Goal: Task Accomplishment & Management: Manage account settings

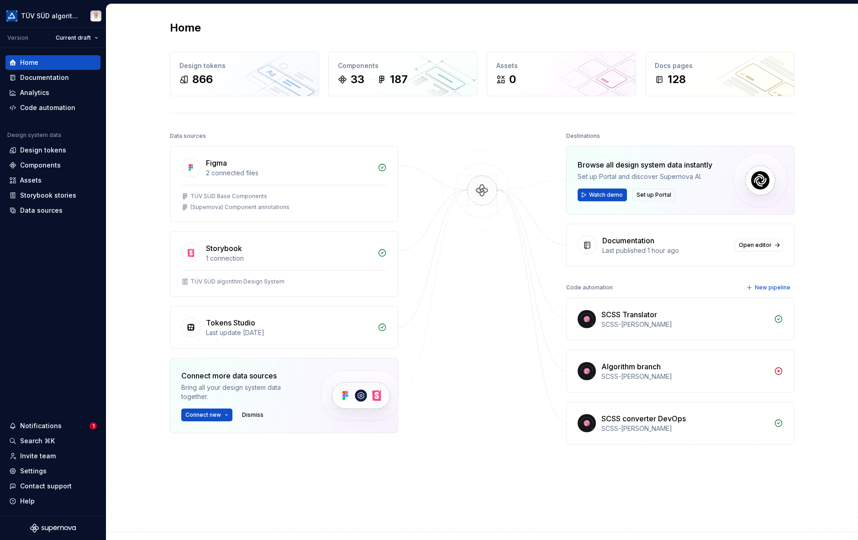
drag, startPoint x: 761, startPoint y: 39, endPoint x: 547, endPoint y: 82, distance: 218.5
click at [761, 39] on div "Home Design tokens 866 Components 33 187 Assets 0 Docs pages 128 Data sources F…" at bounding box center [482, 268] width 658 height 528
click at [38, 74] on div "Documentation" at bounding box center [44, 77] width 49 height 9
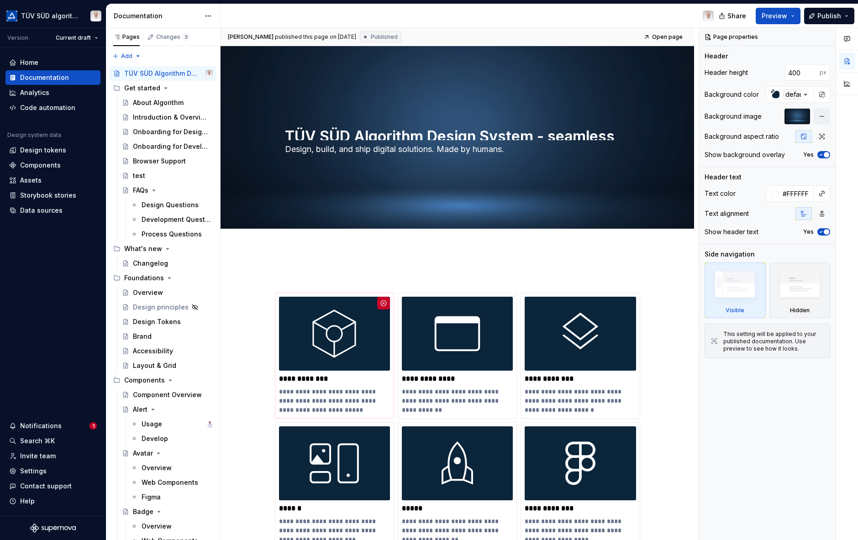
click at [149, 423] on div "Usage" at bounding box center [152, 424] width 21 height 9
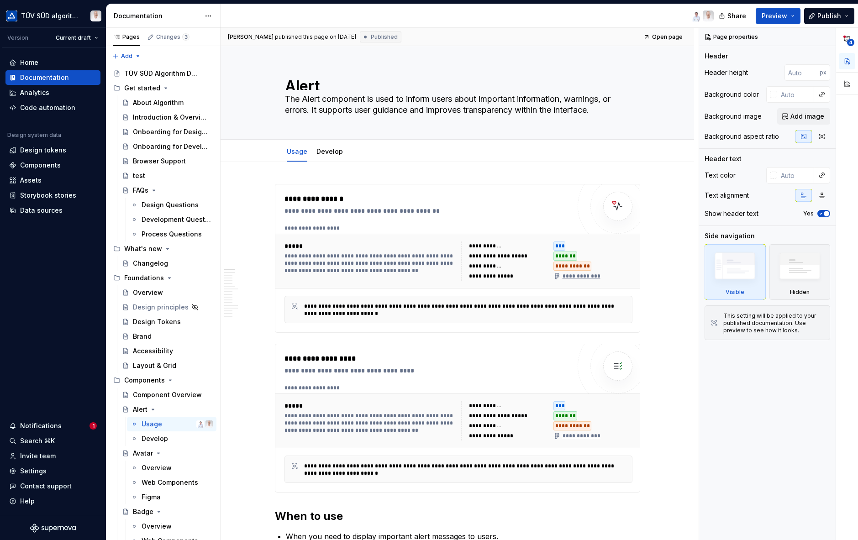
click at [847, 58] on button "button" at bounding box center [847, 61] width 16 height 16
drag, startPoint x: 188, startPoint y: 421, endPoint x: 190, endPoint y: 426, distance: 5.9
click at [0, 0] on button "Page tree" at bounding box center [0, 0] width 0 height 0
click at [237, 395] on html "TÜV SÜD algorithm Version Current draft Home Documentation Analytics Code autom…" at bounding box center [429, 270] width 858 height 540
click at [0, 0] on button "Page tree" at bounding box center [0, 0] width 0 height 0
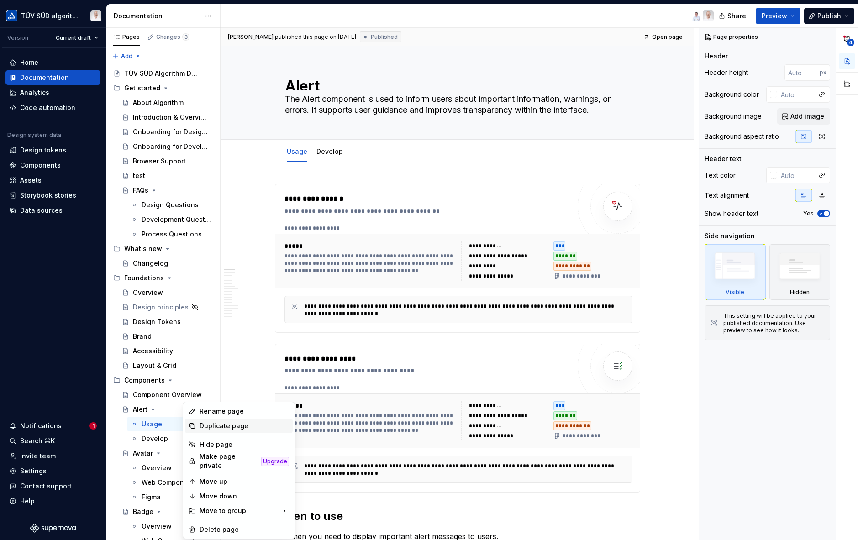
click at [238, 425] on div "Duplicate page" at bounding box center [244, 425] width 89 height 9
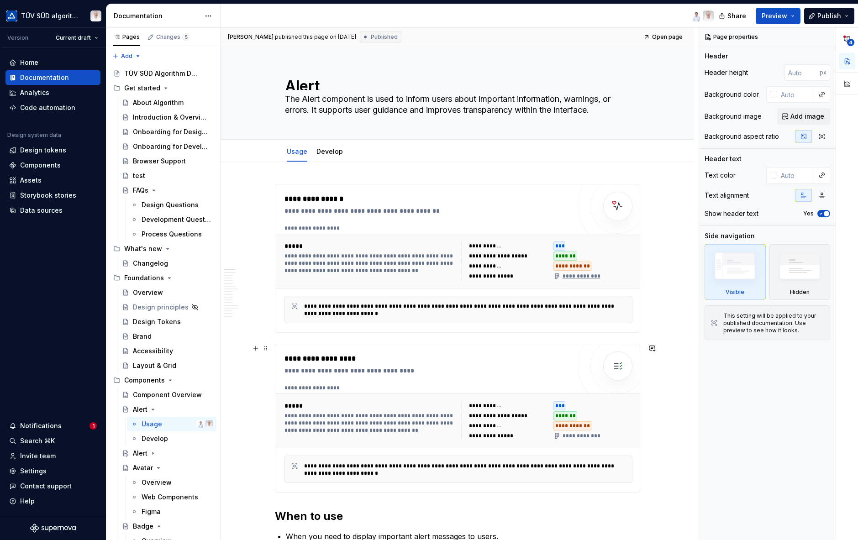
scroll to position [91, 0]
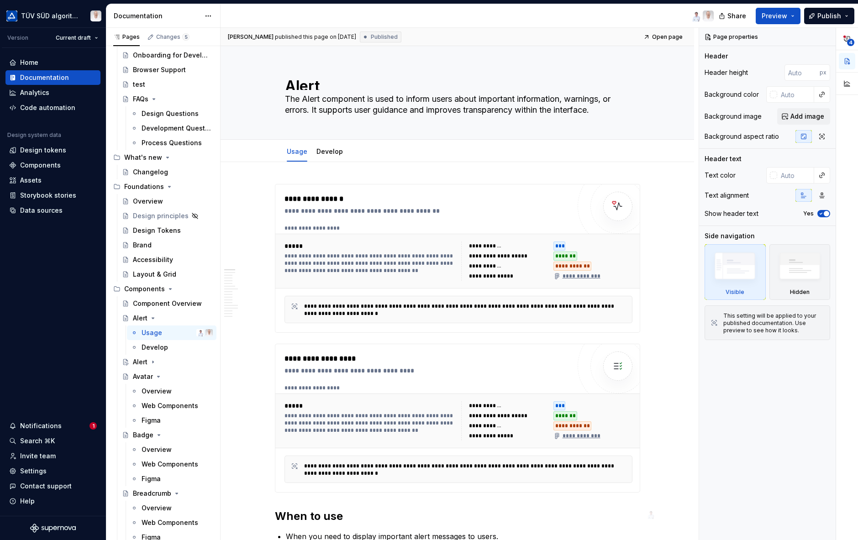
drag, startPoint x: 138, startPoint y: 363, endPoint x: 160, endPoint y: 364, distance: 22.4
click at [138, 363] on div "Alert" at bounding box center [140, 362] width 15 height 9
click at [0, 0] on button "Page tree" at bounding box center [0, 0] width 0 height 0
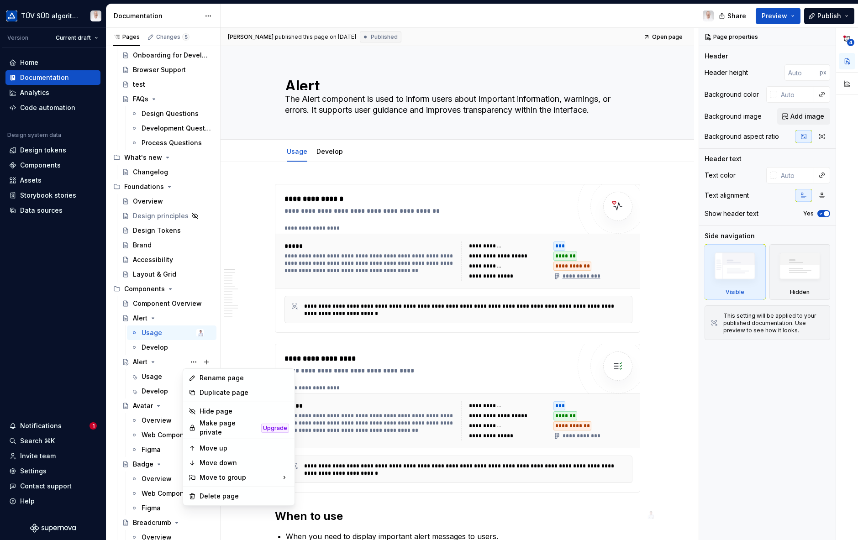
click at [512, 158] on html "TÜV SÜD algorithm Version Current draft Home Documentation Analytics Code autom…" at bounding box center [429, 270] width 858 height 540
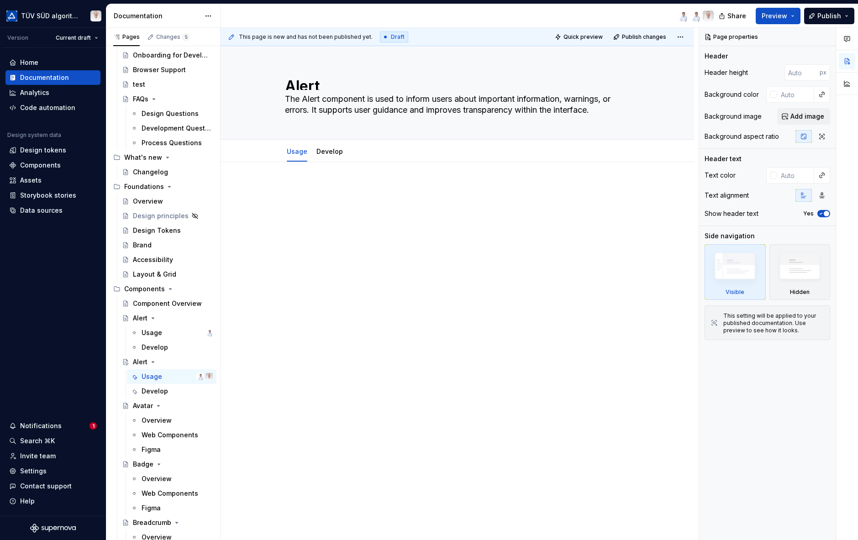
type textarea "*"
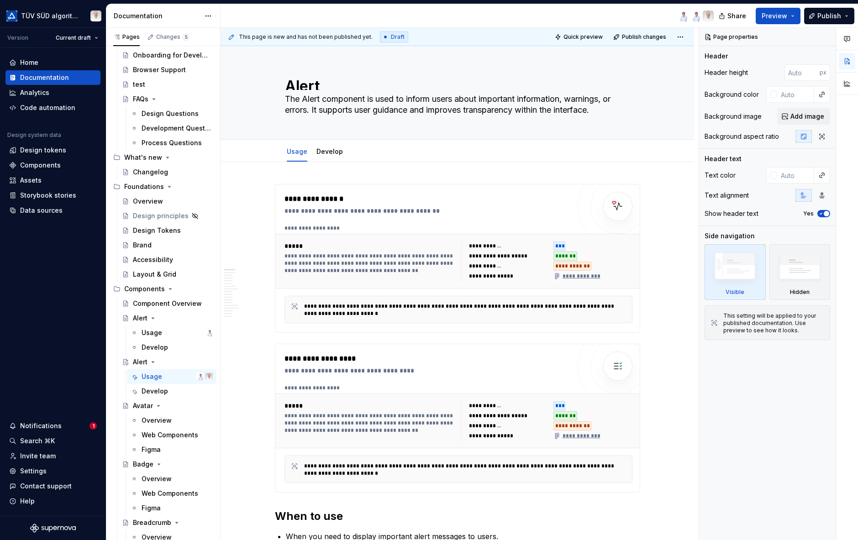
click at [682, 34] on html "TÜV SÜD algorithm Version Current draft Home Documentation Analytics Code autom…" at bounding box center [429, 270] width 858 height 540
click at [679, 35] on html "TÜV SÜD algorithm Version Current draft Home Documentation Analytics Code autom…" at bounding box center [429, 270] width 858 height 540
click at [644, 11] on div at bounding box center [471, 16] width 500 height 24
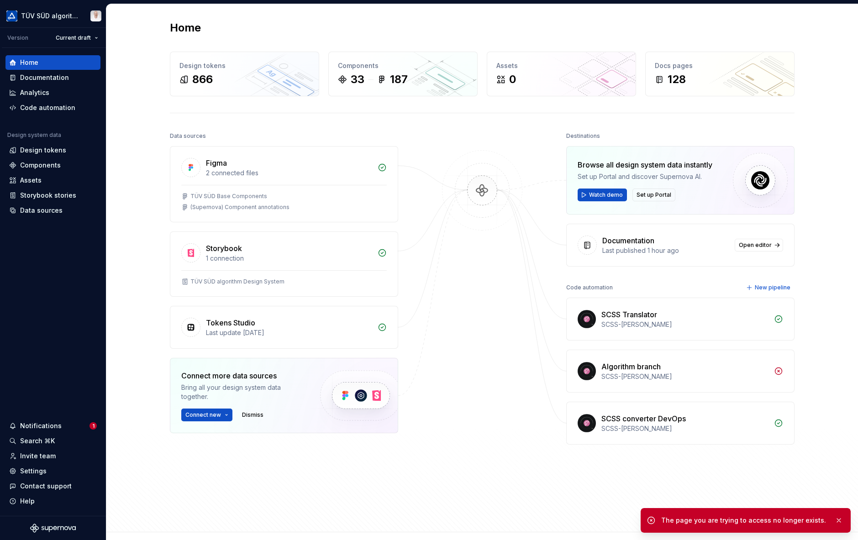
click at [838, 522] on button "button" at bounding box center [839, 520] width 12 height 13
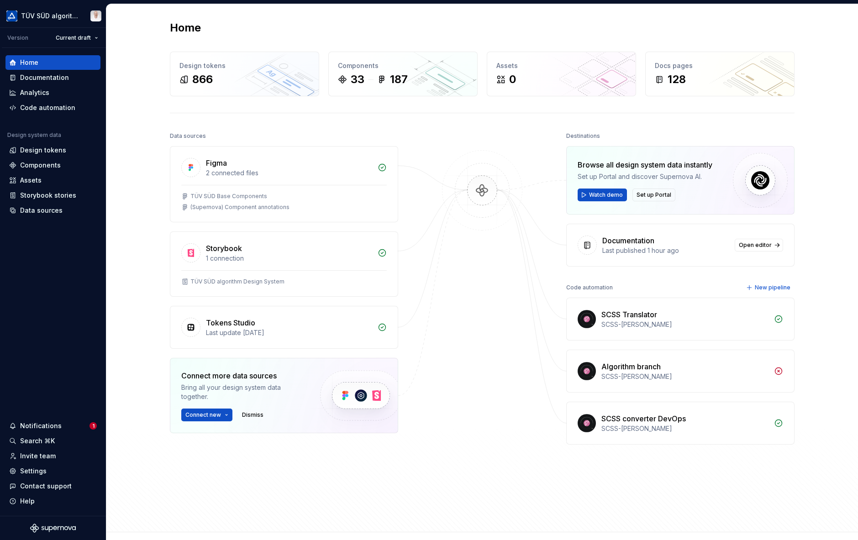
click at [95, 37] on html "TÜV SÜD algorithm Version Current draft Home Documentation Analytics Code autom…" at bounding box center [429, 270] width 858 height 540
click at [89, 35] on html "TÜV SÜD algorithm Version Current draft Home Documentation Analytics Code autom…" at bounding box center [429, 270] width 858 height 540
click at [129, 58] on div "Home Design tokens 866 Components 33 187 Assets 0 Docs pages 128 Data sources F…" at bounding box center [482, 268] width 752 height 528
click at [78, 40] on html "TÜV SÜD algorithm Version Current draft Home Documentation Analytics Code autom…" at bounding box center [429, 270] width 858 height 540
click at [125, 41] on html "TÜV SÜD algorithm Version Current draft Home Documentation Analytics Code autom…" at bounding box center [429, 270] width 858 height 540
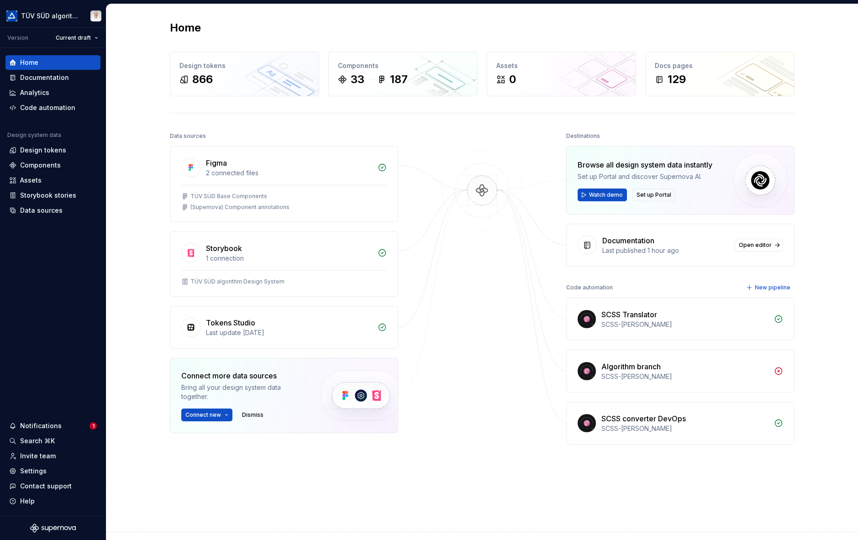
click at [594, 194] on span "Watch demo" at bounding box center [606, 194] width 34 height 7
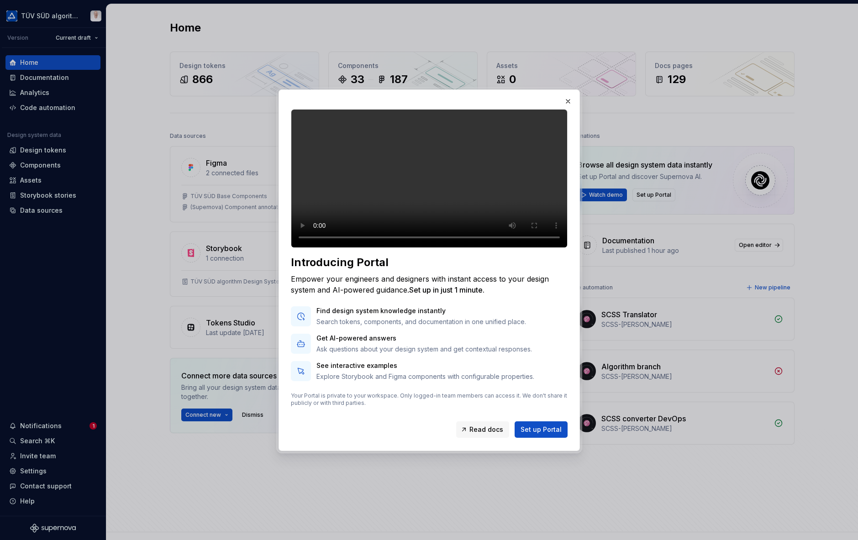
click at [569, 95] on button "button" at bounding box center [568, 101] width 13 height 13
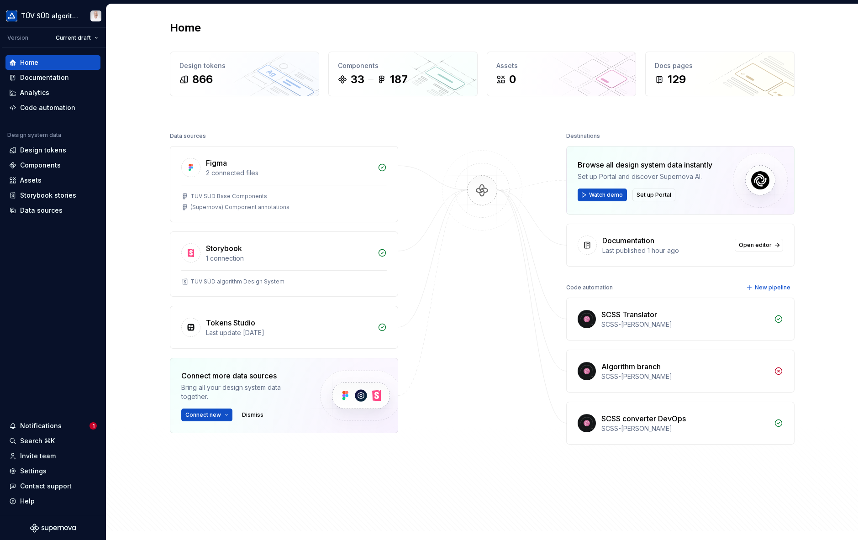
click at [219, 411] on button "Connect new" at bounding box center [206, 415] width 51 height 13
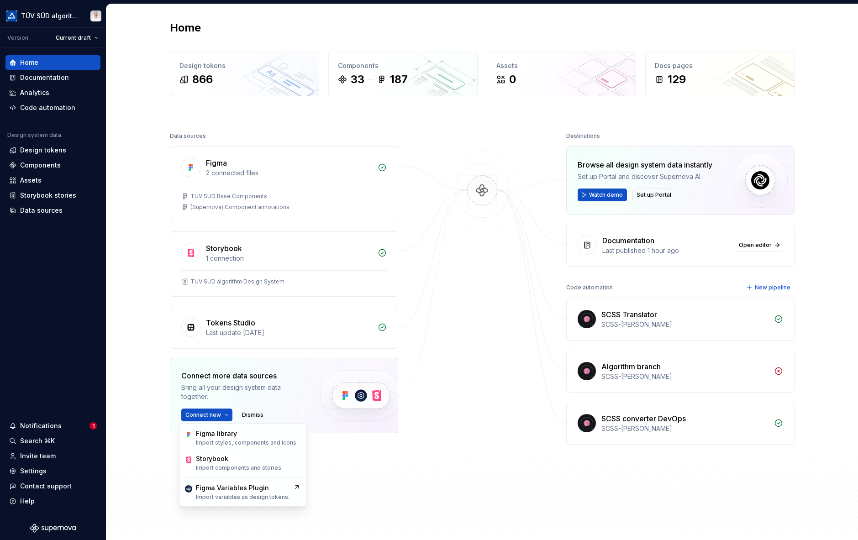
click at [148, 385] on div "Home Design tokens 866 Components 33 187 Assets 0 Docs pages 129 Data sources F…" at bounding box center [482, 268] width 752 height 528
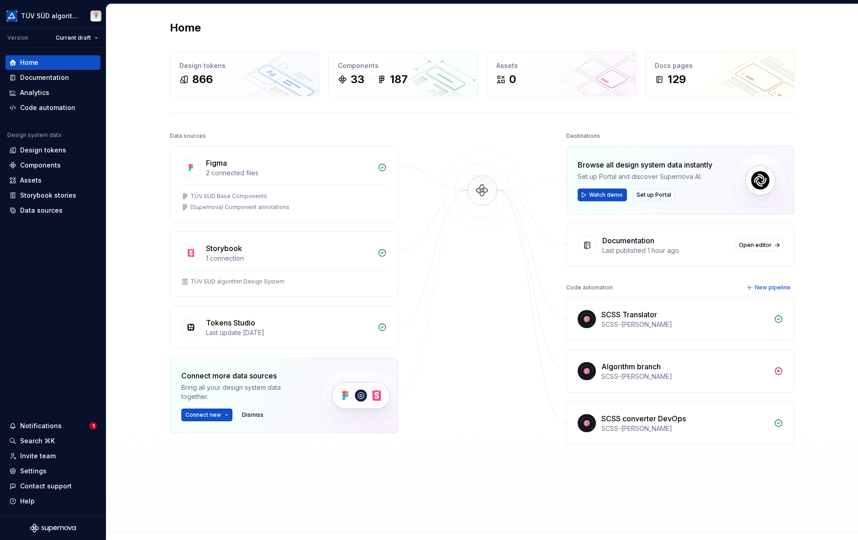
click at [47, 79] on div "Documentation" at bounding box center [44, 77] width 49 height 9
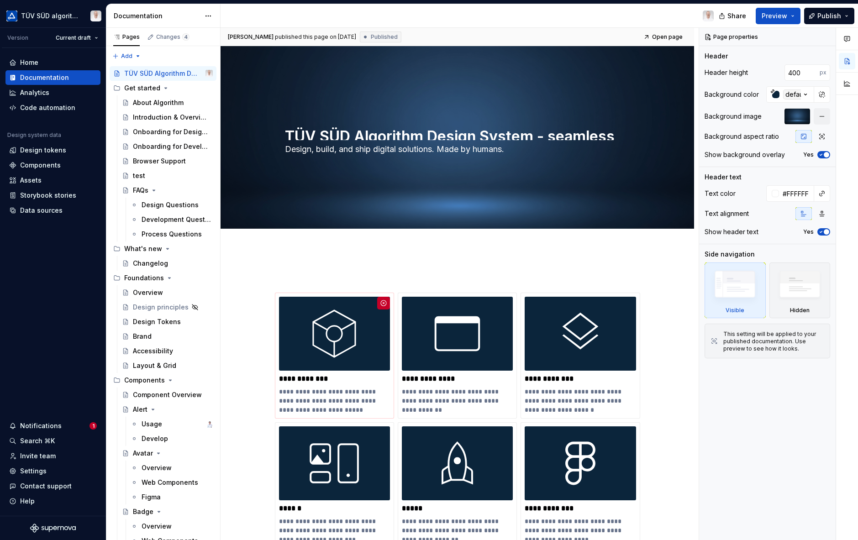
type textarea "*"
click at [42, 161] on div "Components" at bounding box center [40, 165] width 41 height 9
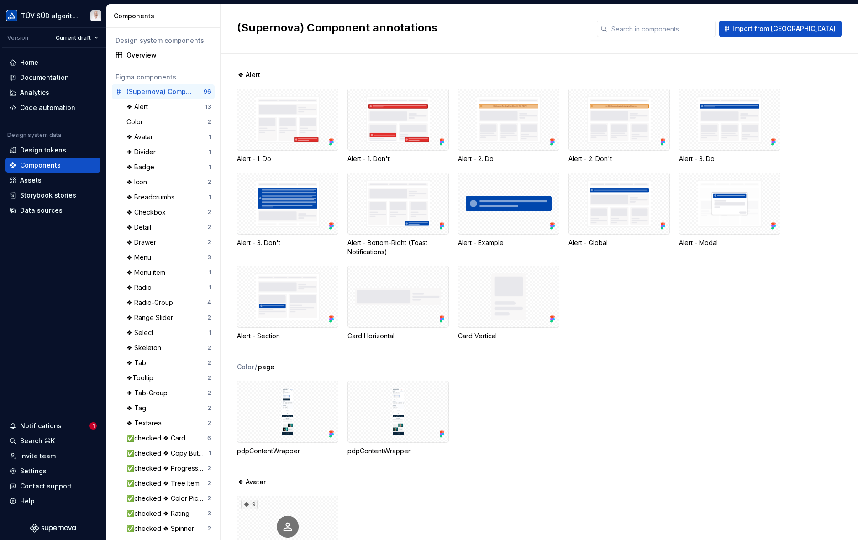
click at [158, 52] on div "Overview" at bounding box center [168, 55] width 84 height 9
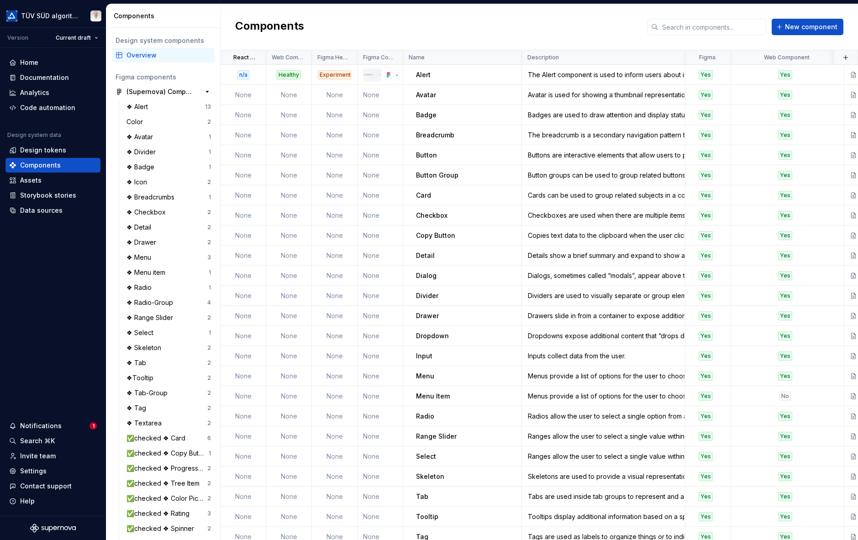
click at [201, 93] on button "button" at bounding box center [207, 91] width 13 height 13
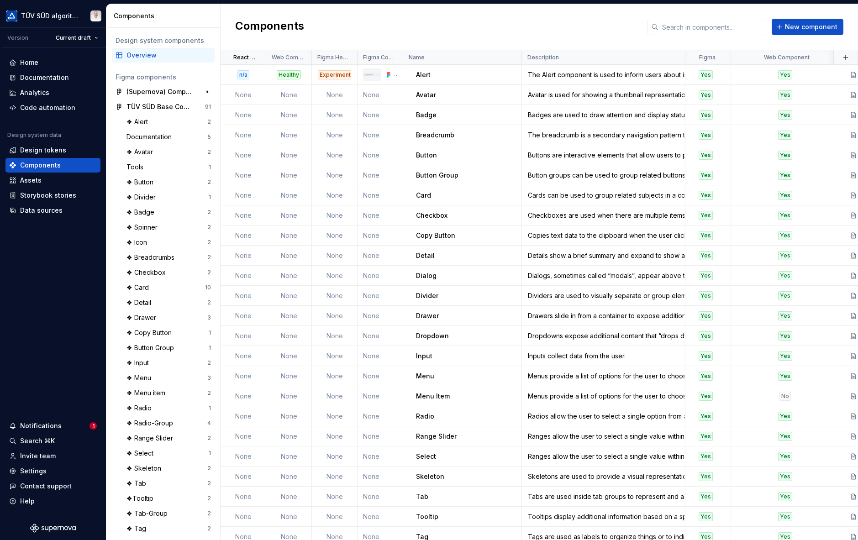
click at [184, 91] on div "(Supernova) Component annotations" at bounding box center [160, 91] width 68 height 9
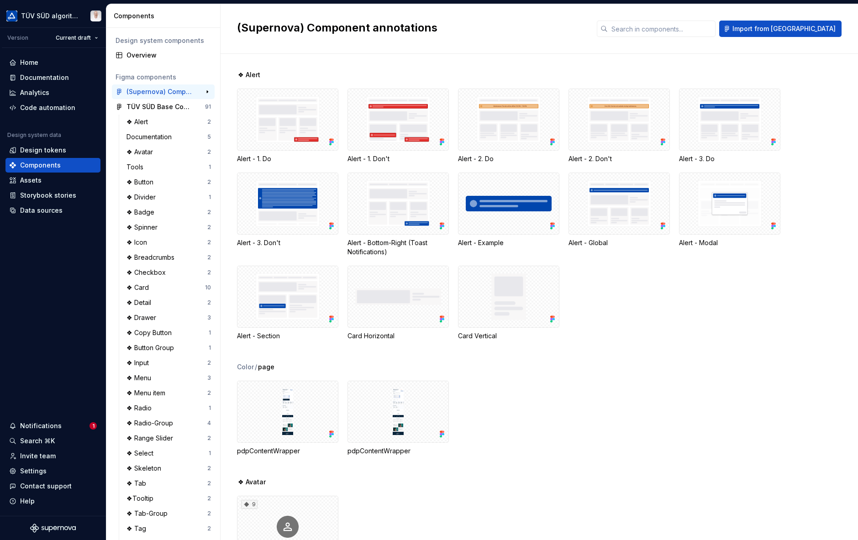
drag, startPoint x: 193, startPoint y: 92, endPoint x: 183, endPoint y: 91, distance: 10.1
click at [183, 91] on div "(Supernova) Component annotations" at bounding box center [160, 91] width 68 height 9
click at [163, 48] on div "Overview" at bounding box center [163, 55] width 103 height 15
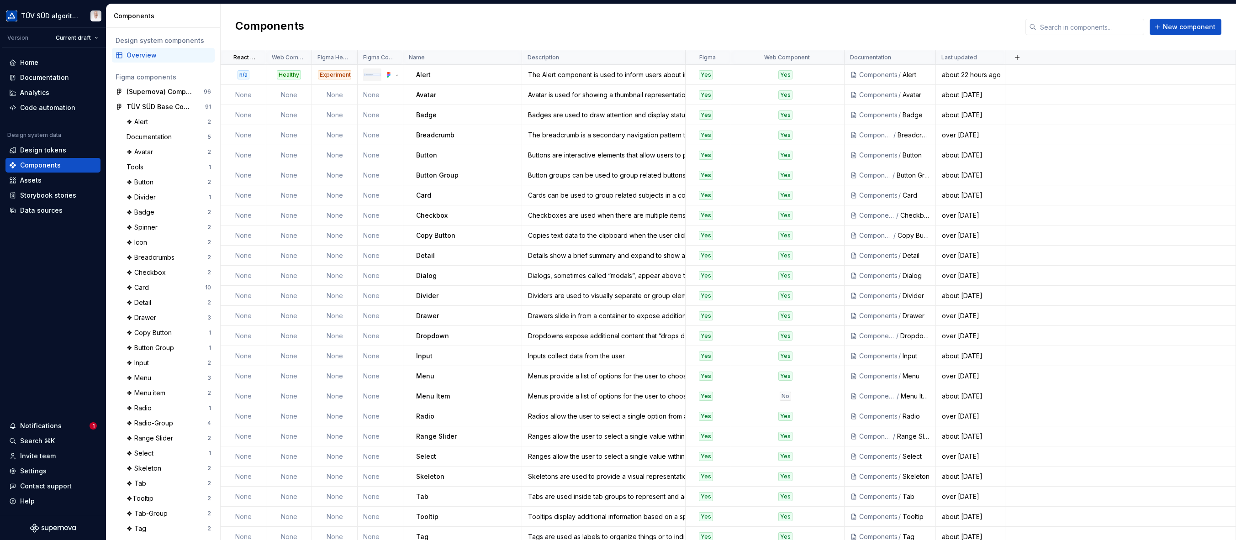
click at [858, 56] on button "button" at bounding box center [1017, 57] width 13 height 13
click at [858, 77] on div "New custom property" at bounding box center [965, 75] width 68 height 9
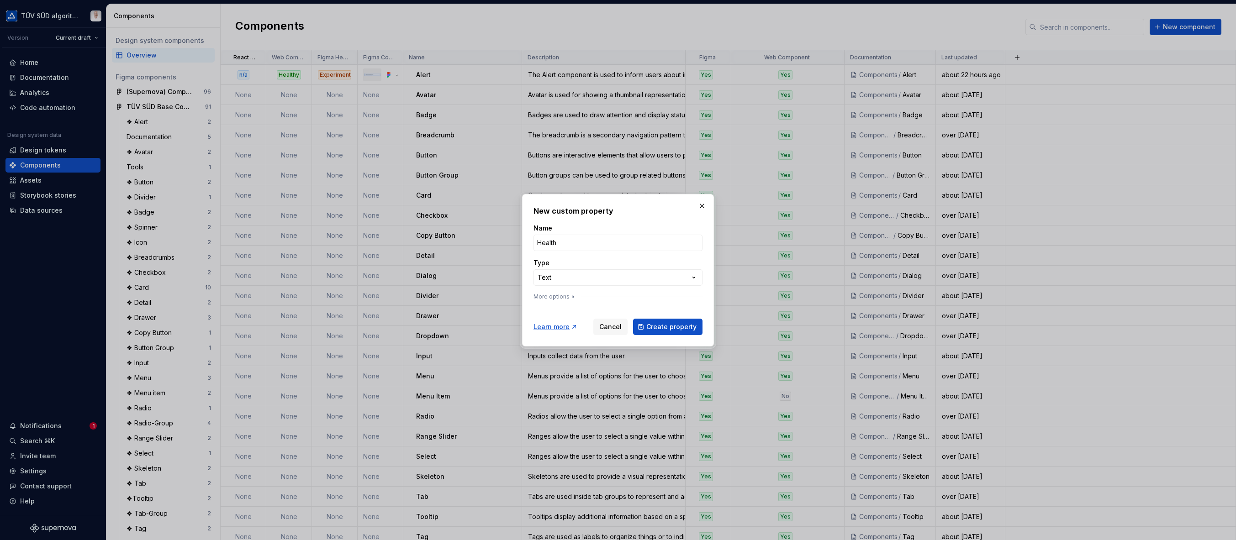
type input "Health"
click at [563, 296] on button "More options" at bounding box center [554, 296] width 43 height 7
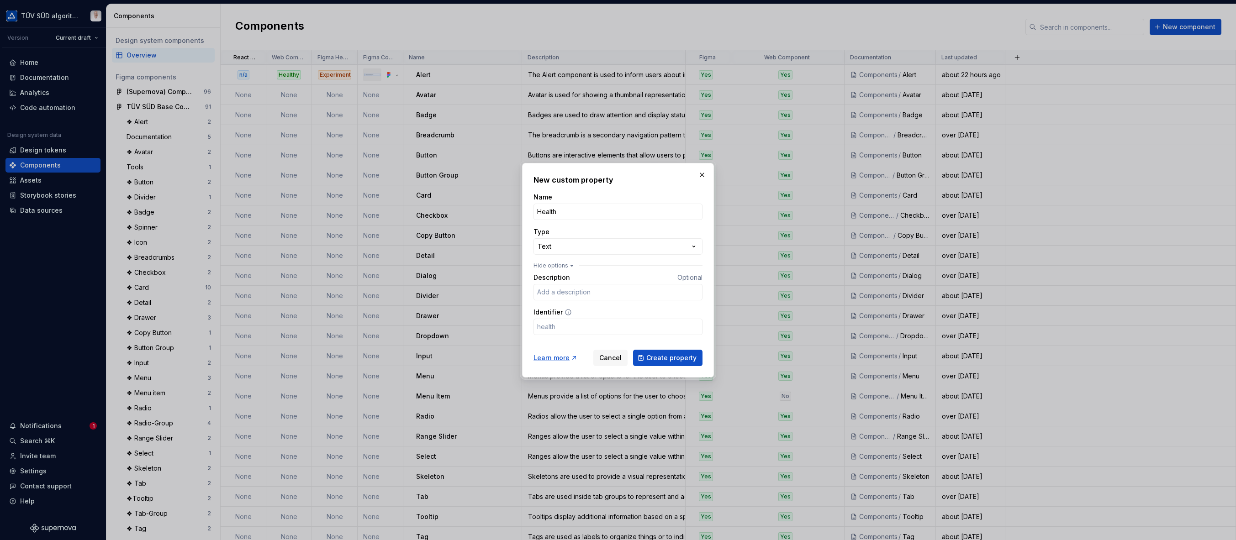
click at [594, 247] on div "**********" at bounding box center [618, 270] width 1236 height 540
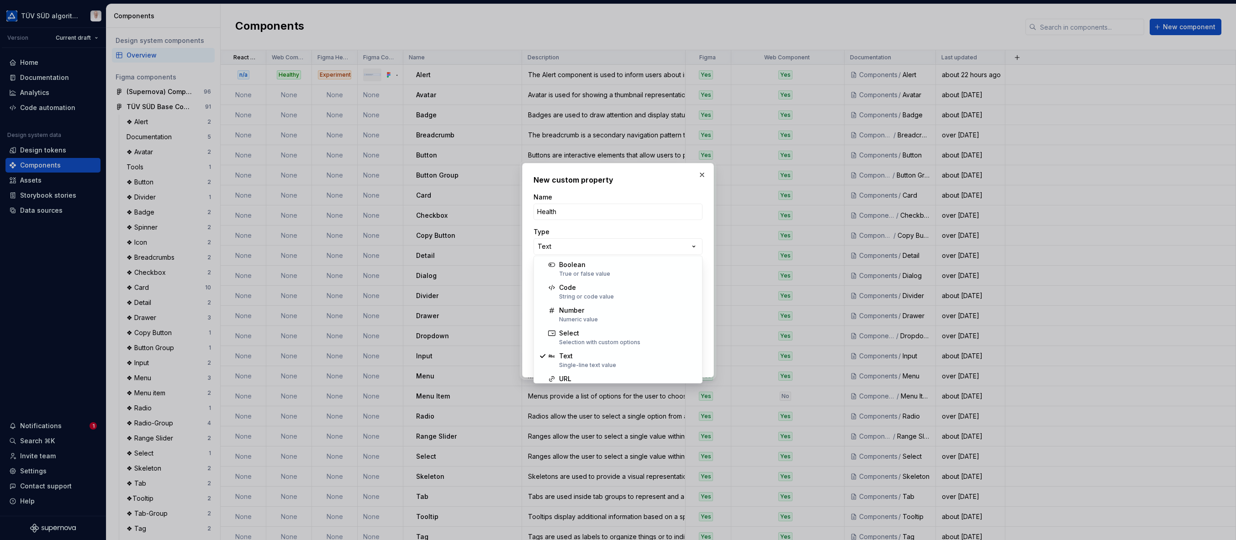
select select "******"
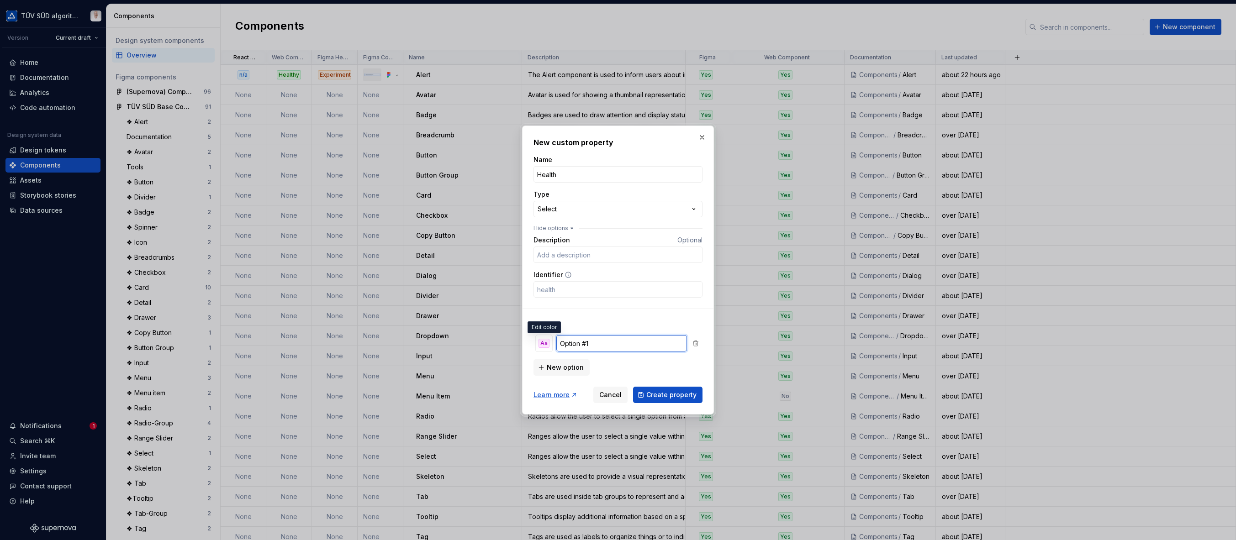
drag, startPoint x: 594, startPoint y: 343, endPoint x: 549, endPoint y: 337, distance: 45.1
click at [549, 337] on div "Aa Option #1" at bounding box center [617, 343] width 165 height 17
click at [547, 341] on div "Aa" at bounding box center [543, 343] width 11 height 9
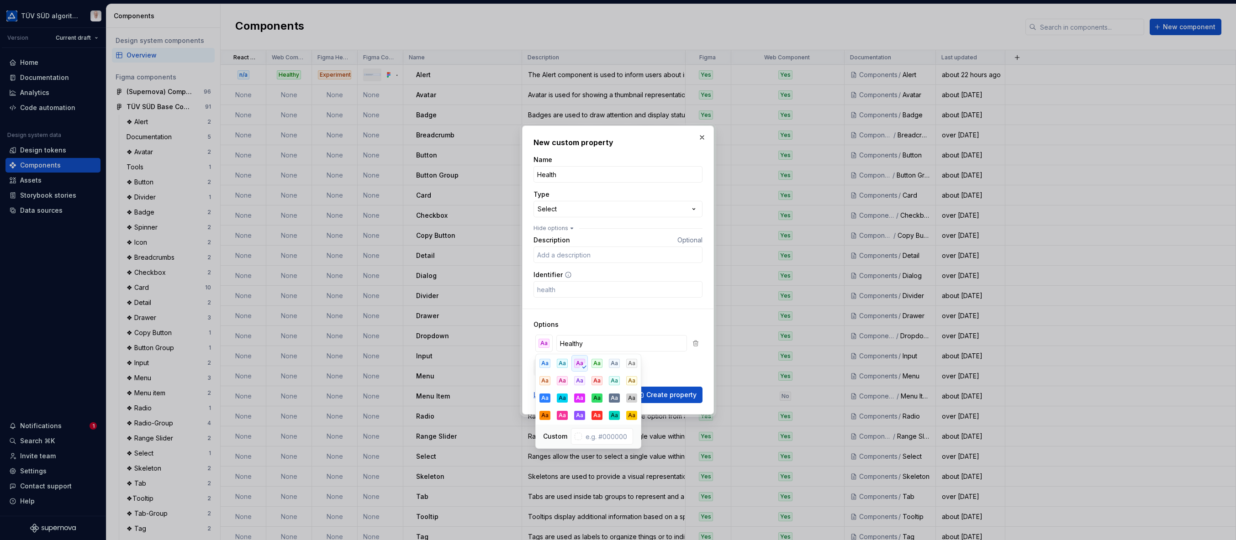
click at [596, 360] on div "Aa" at bounding box center [596, 363] width 11 height 9
click at [657, 323] on h3 "Options" at bounding box center [617, 324] width 169 height 9
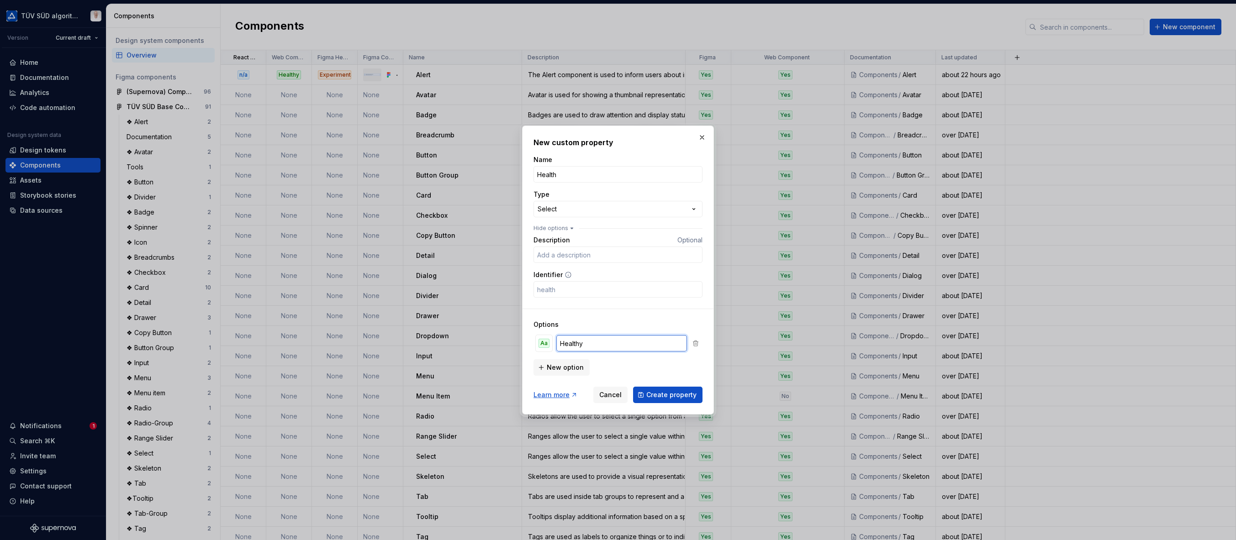
click at [585, 346] on input "Healthy" at bounding box center [621, 343] width 131 height 16
drag, startPoint x: 596, startPoint y: 345, endPoint x: 558, endPoint y: 340, distance: 39.2
click at [558, 340] on input "Healthy" at bounding box center [621, 343] width 131 height 16
type input "In Production"
click at [551, 366] on span "New option" at bounding box center [565, 367] width 37 height 9
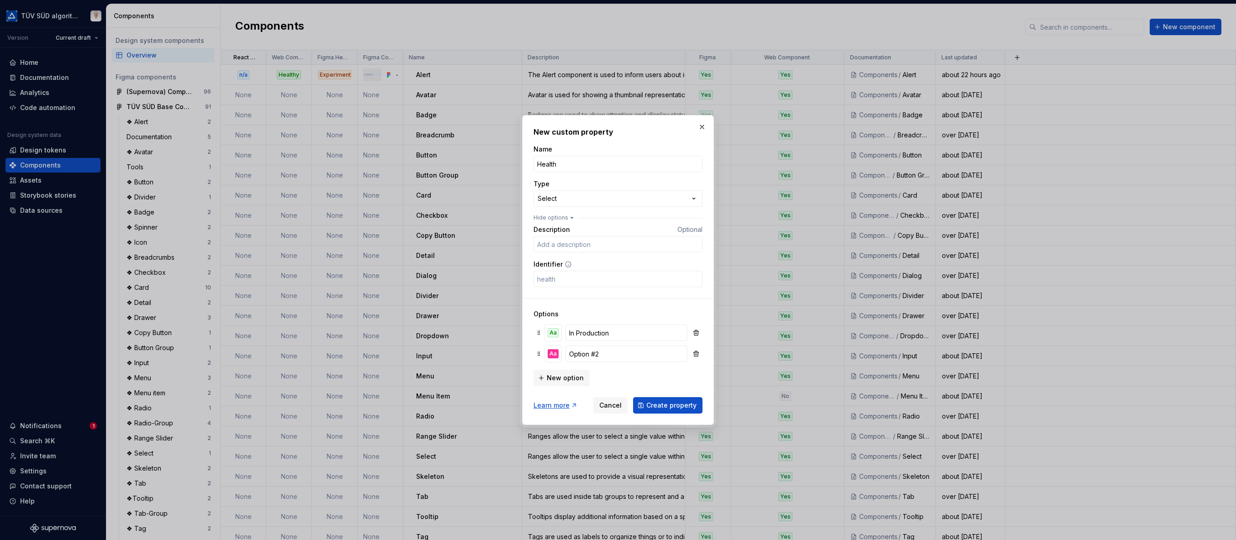
click at [557, 353] on div "Aa" at bounding box center [552, 353] width 11 height 9
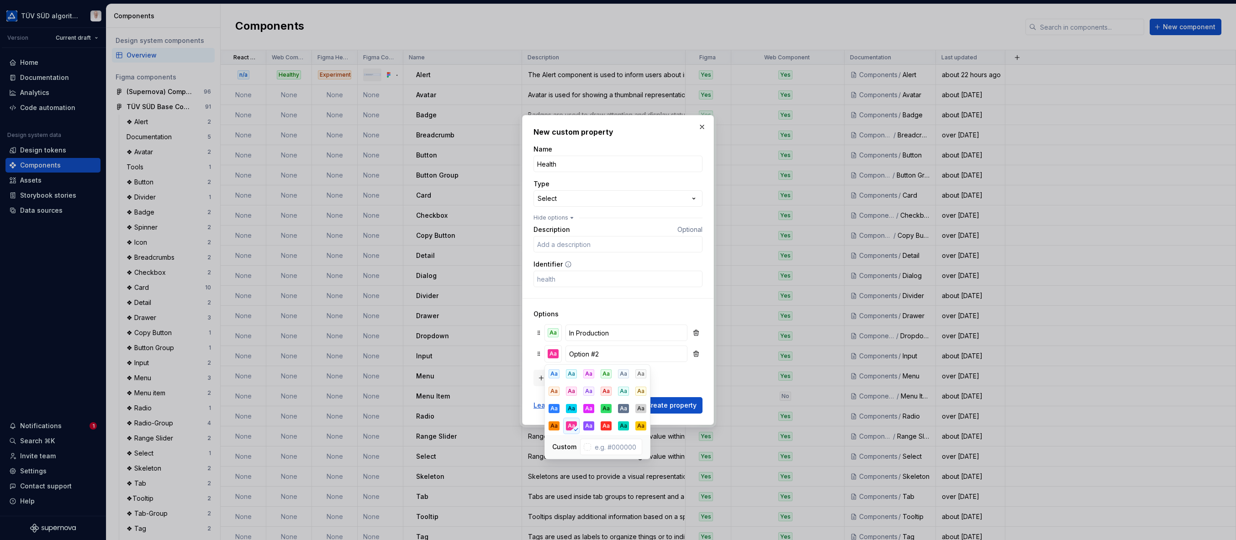
click at [571, 395] on div "Aa" at bounding box center [571, 391] width 11 height 9
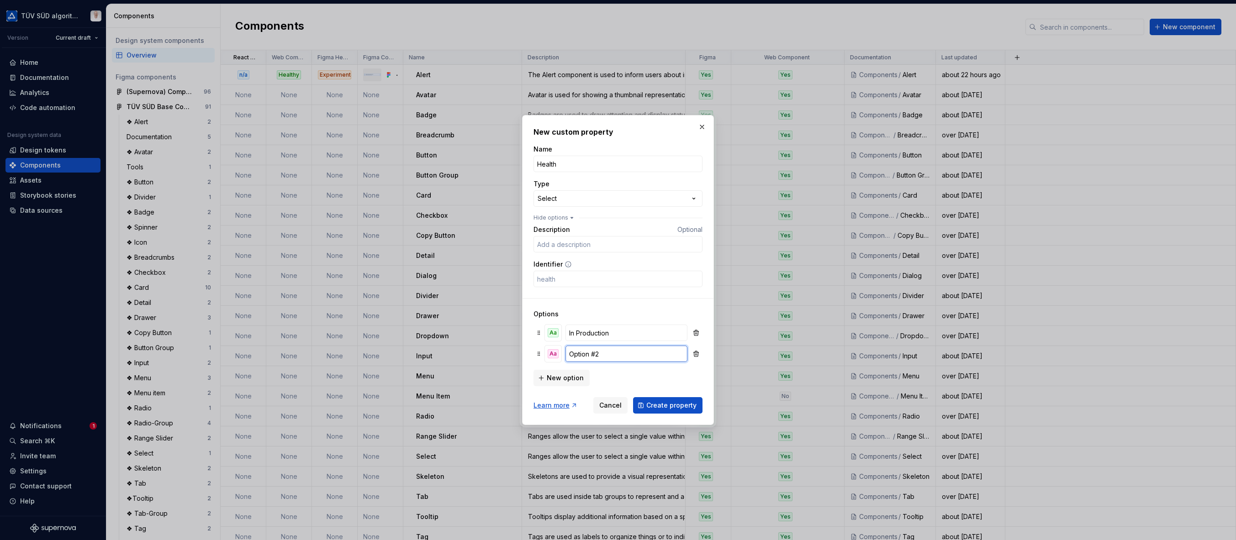
click at [587, 359] on input "Option #2" at bounding box center [626, 354] width 122 height 16
type input "Deprecated"
click at [664, 407] on span "Create property" at bounding box center [671, 405] width 50 height 9
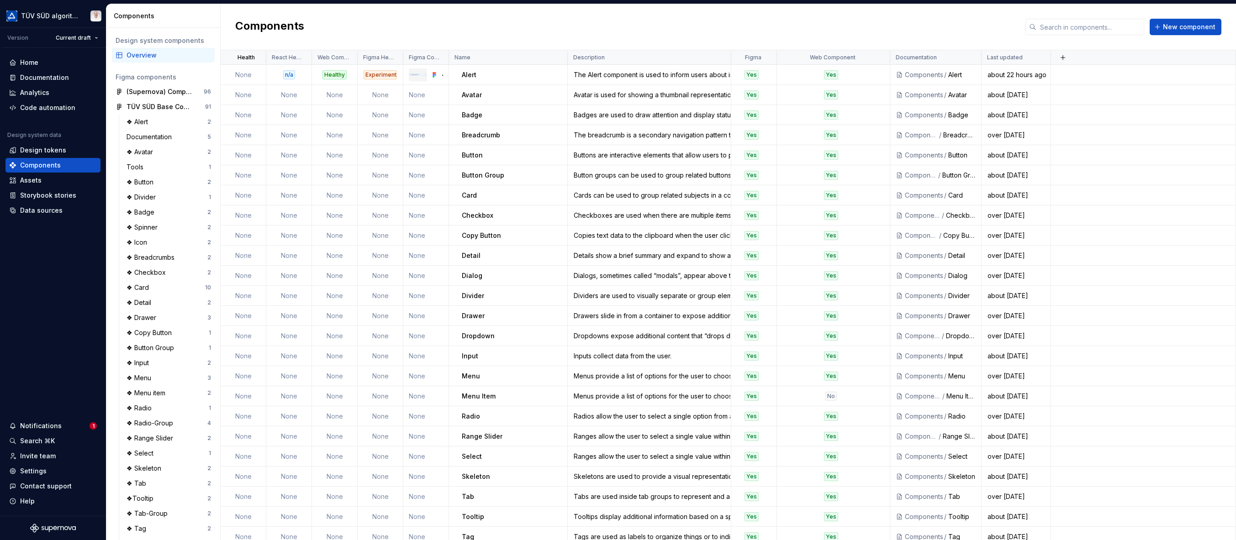
click at [253, 61] on html "TÜV SÜD algorithm Version Current draft Home Documentation Analytics Code autom…" at bounding box center [618, 270] width 1236 height 540
click at [253, 57] on html "TÜV SÜD algorithm Version Current draft Home Documentation Analytics Code autom…" at bounding box center [618, 270] width 1236 height 540
click at [273, 75] on span "Edit property" at bounding box center [293, 75] width 59 height 9
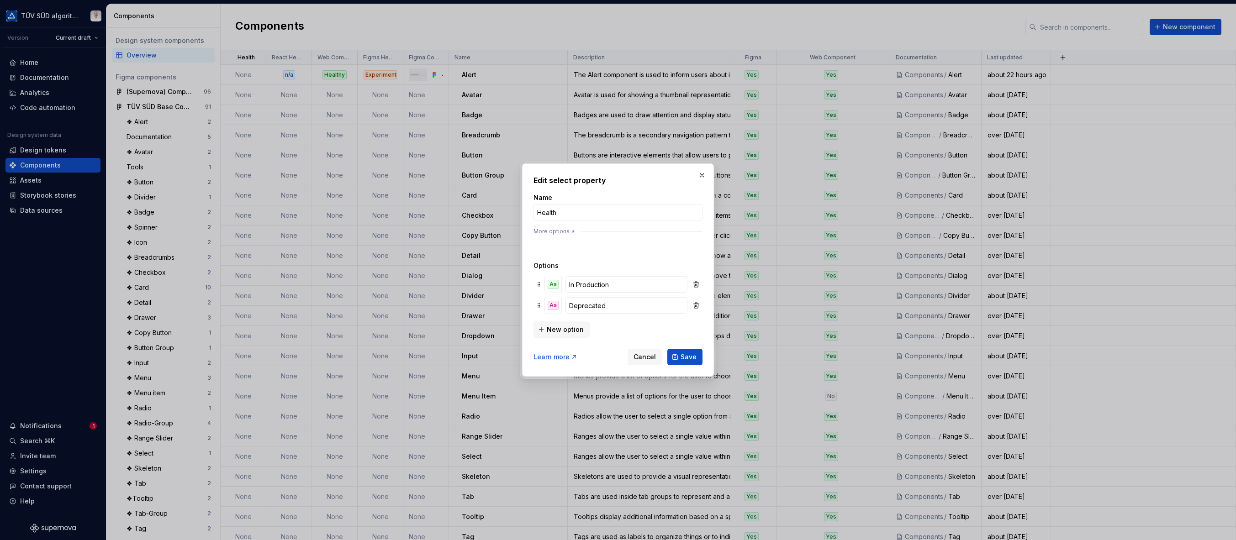
click at [561, 233] on button "More options" at bounding box center [554, 231] width 43 height 7
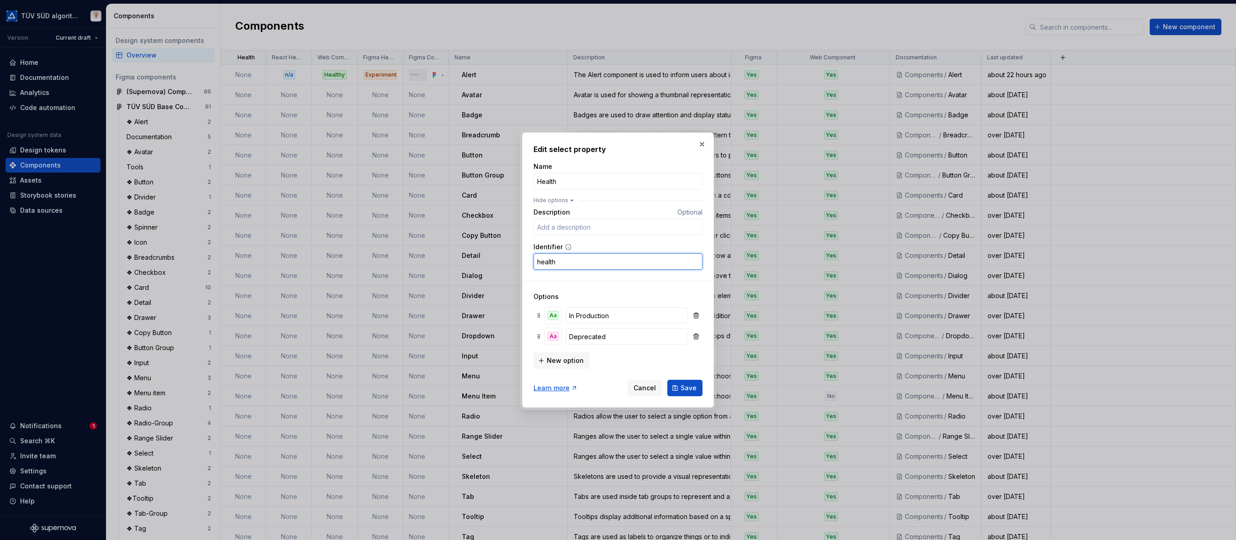
drag, startPoint x: 561, startPoint y: 264, endPoint x: 527, endPoint y: 261, distance: 34.4
click at [528, 261] on div "Edit select property Name Health Hide options Description Optional Identifier h…" at bounding box center [618, 269] width 192 height 275
type input "status"
click at [687, 385] on span "Save" at bounding box center [688, 388] width 16 height 9
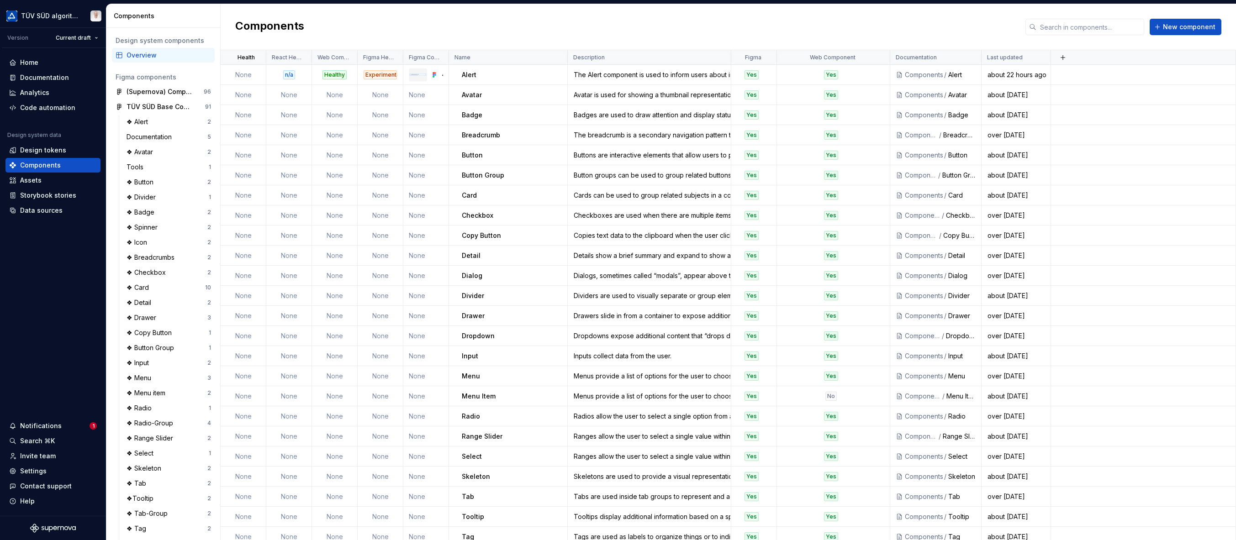
click at [247, 73] on td "None" at bounding box center [244, 75] width 46 height 20
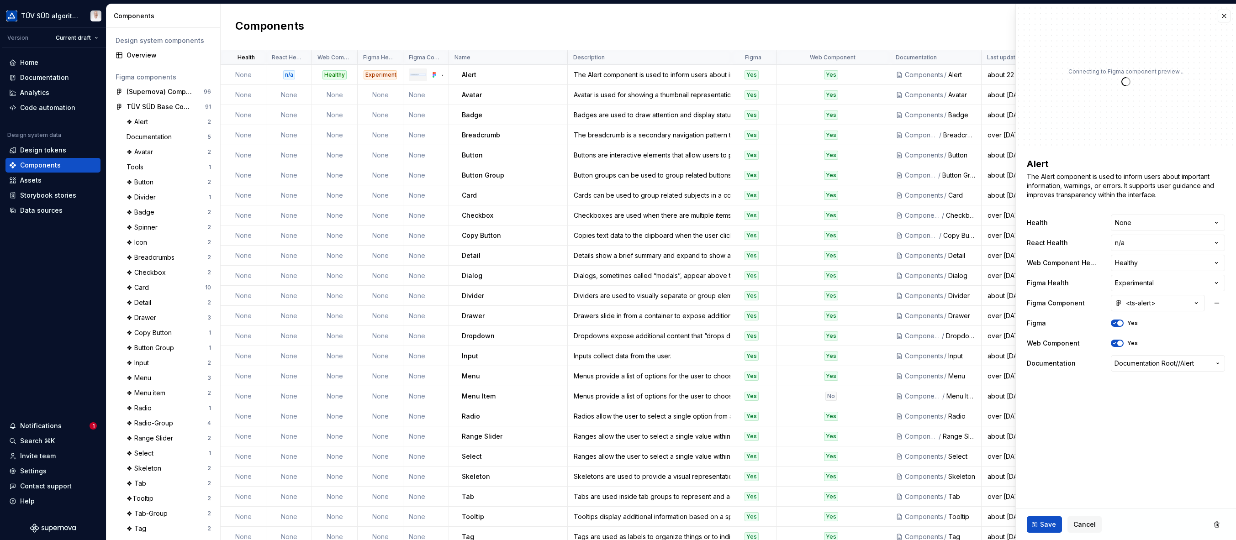
click at [858, 219] on html "TÜV SÜD algorithm Version Current draft Home Documentation Analytics Code autom…" at bounding box center [618, 270] width 1236 height 540
type textarea "*"
select select "**********"
click at [858, 524] on span "Save" at bounding box center [1048, 524] width 16 height 9
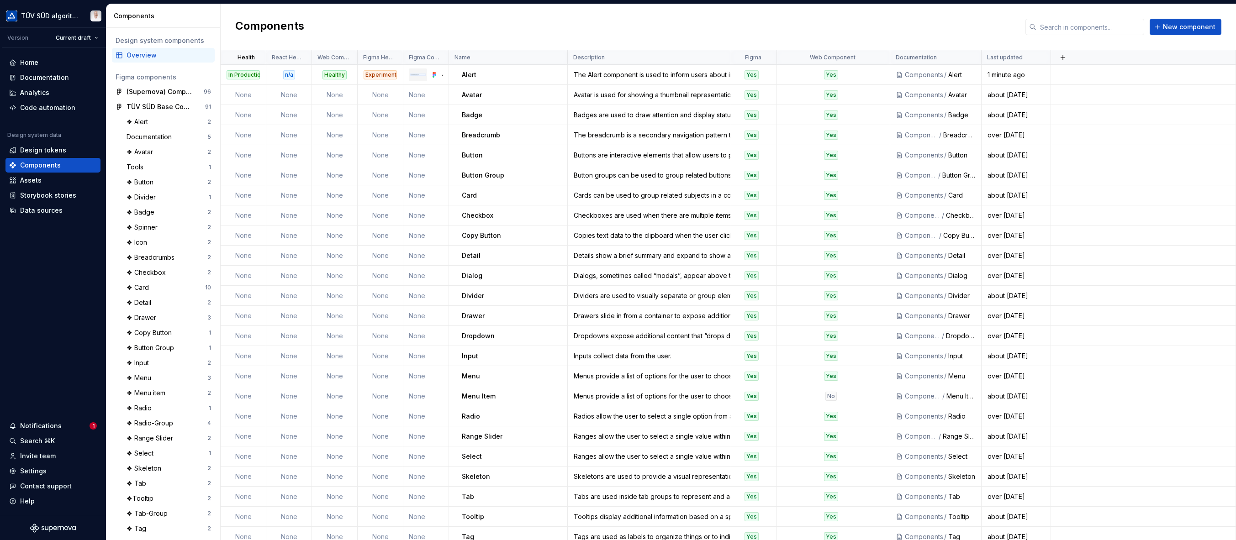
click at [247, 97] on td "None" at bounding box center [244, 95] width 46 height 20
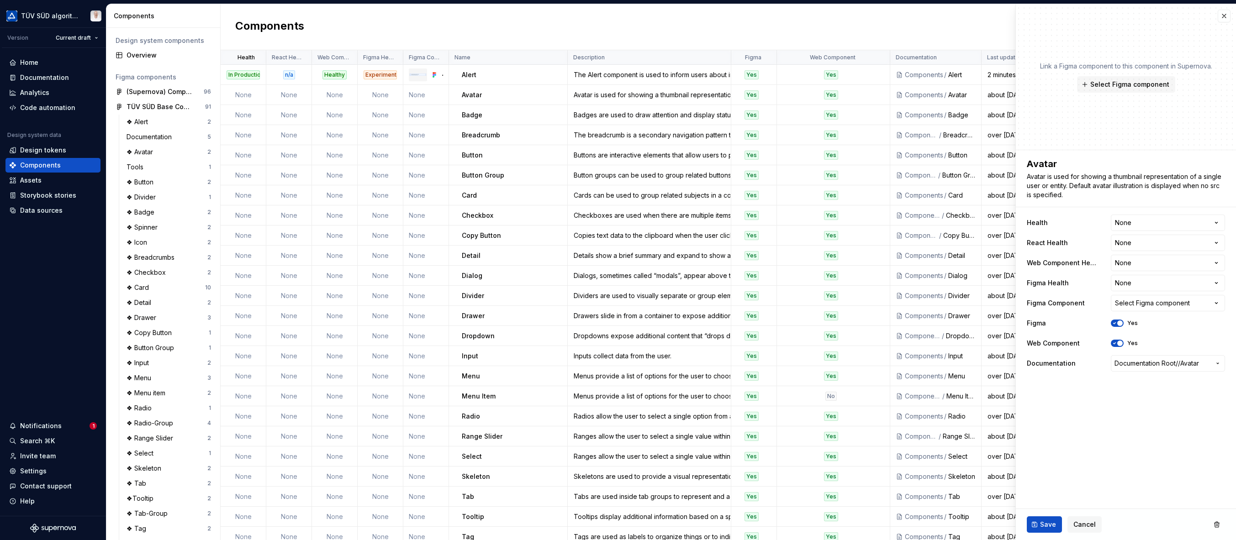
click at [245, 94] on td "None" at bounding box center [244, 95] width 46 height 20
click at [858, 221] on html "TÜV SÜD algorithm Version Current draft Home Documentation Analytics Code autom…" at bounding box center [618, 270] width 1236 height 540
type textarea "*"
select select "**********"
type textarea "*"
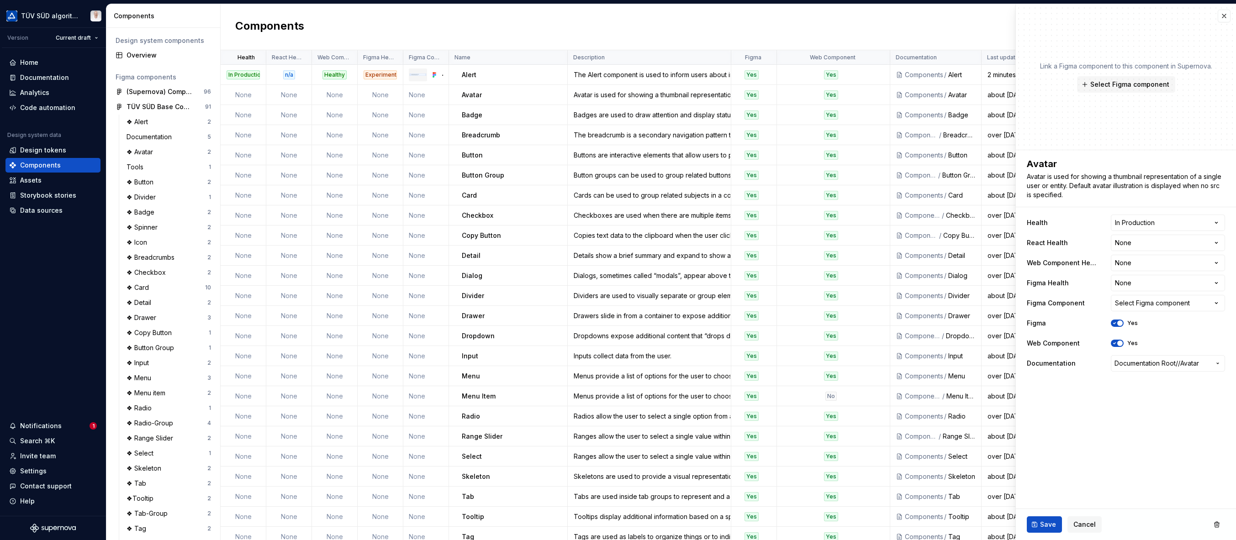
click at [858, 239] on html "TÜV SÜD algorithm Version Current draft Home Documentation Analytics Code autom…" at bounding box center [618, 270] width 1236 height 540
select select "**********"
type textarea "*"
click at [858, 261] on html "TÜV SÜD algorithm Version Current draft Home Documentation Analytics Code autom…" at bounding box center [618, 270] width 1236 height 540
select select "**********"
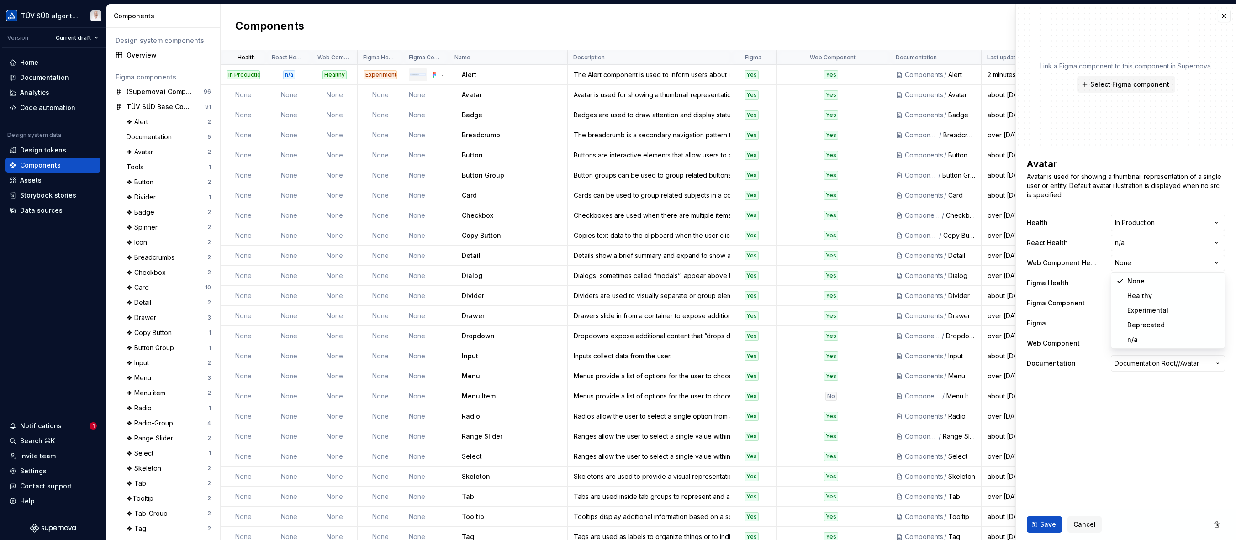
type textarea "*"
click at [858, 283] on html "TÜV SÜD algorithm Version Current draft Home Documentation Analytics Code autom…" at bounding box center [618, 270] width 1236 height 540
select select "**********"
type textarea "*"
click at [858, 305] on div "Select Figma component" at bounding box center [1152, 303] width 75 height 9
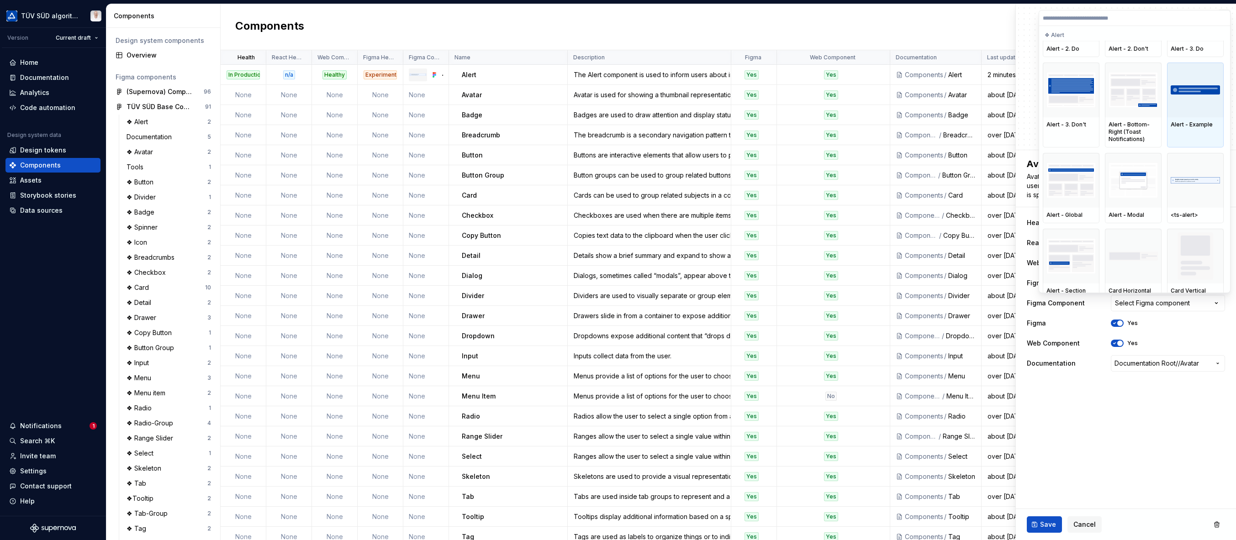
scroll to position [91, 0]
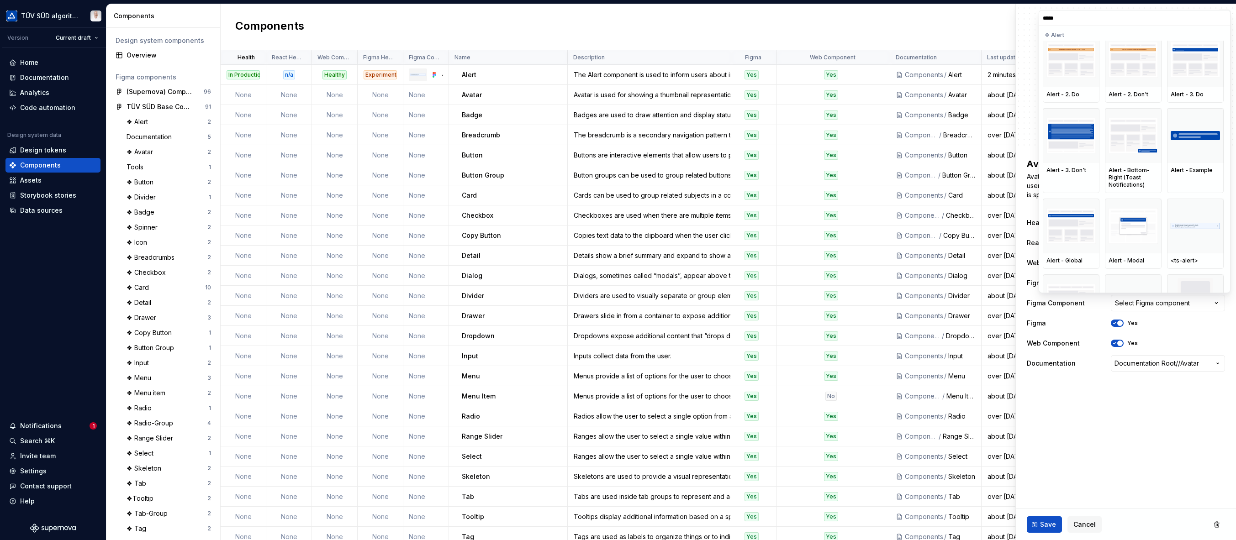
type input "******"
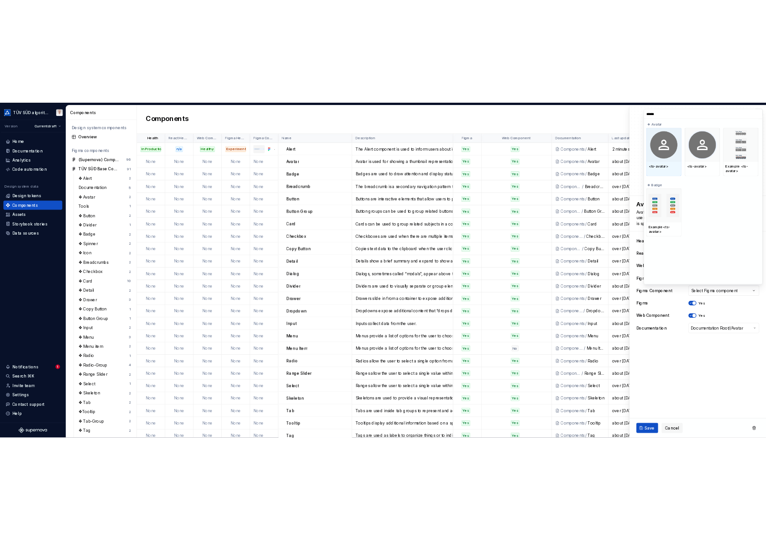
scroll to position [0, 0]
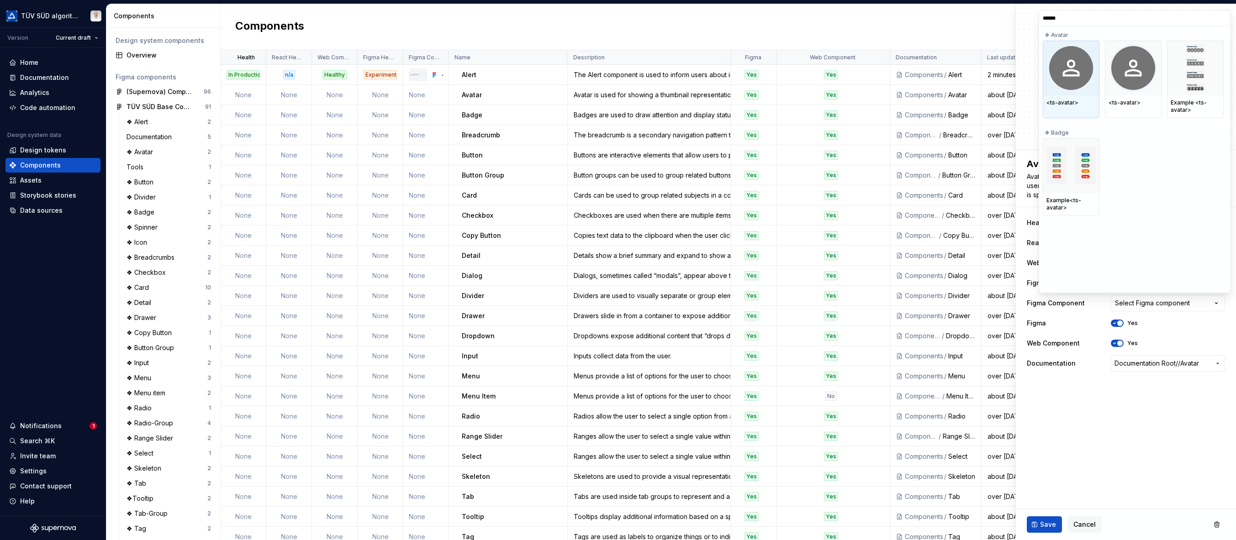
click at [858, 98] on div "<ts-avatar>" at bounding box center [1070, 103] width 57 height 16
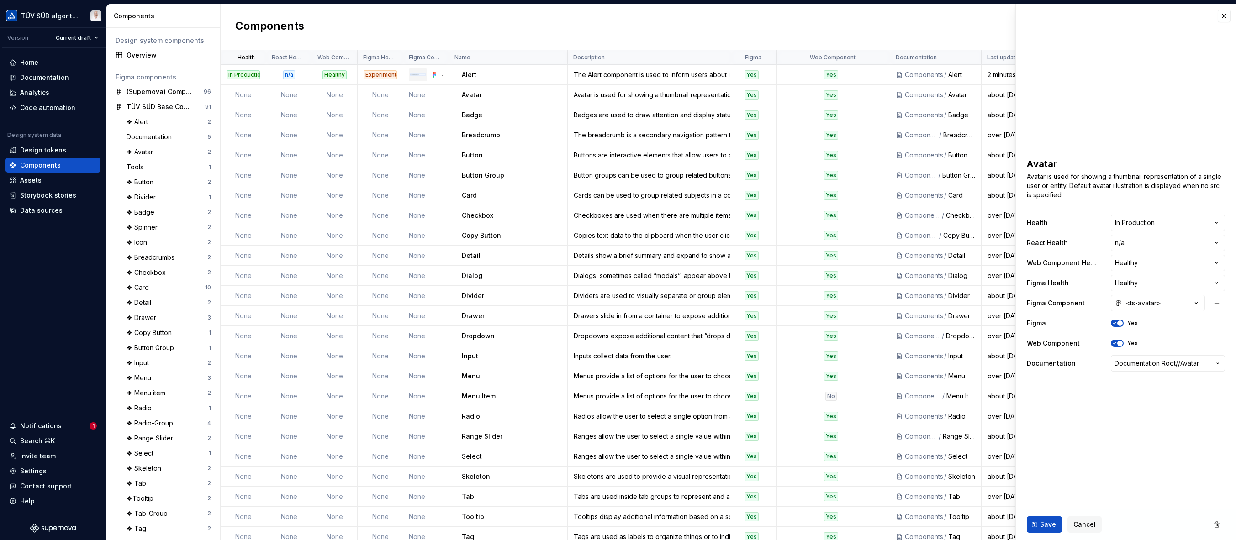
click at [858, 526] on span "Save" at bounding box center [1048, 524] width 16 height 9
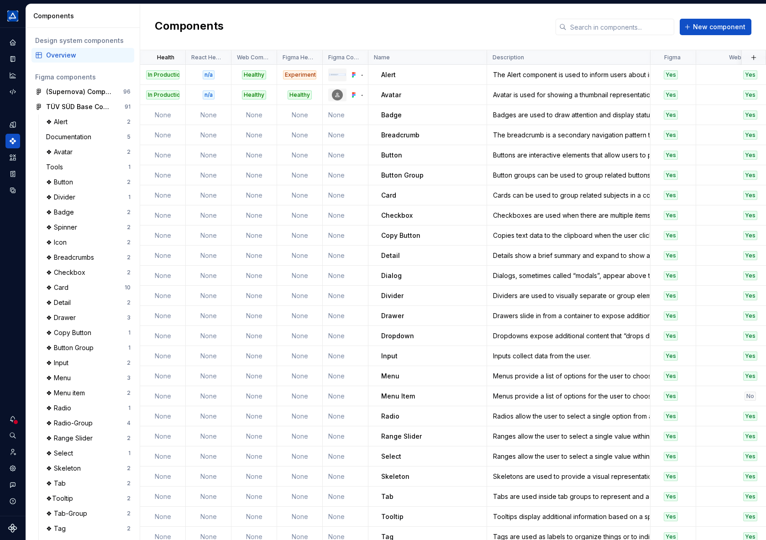
click at [706, 28] on span "New component" at bounding box center [719, 26] width 53 height 9
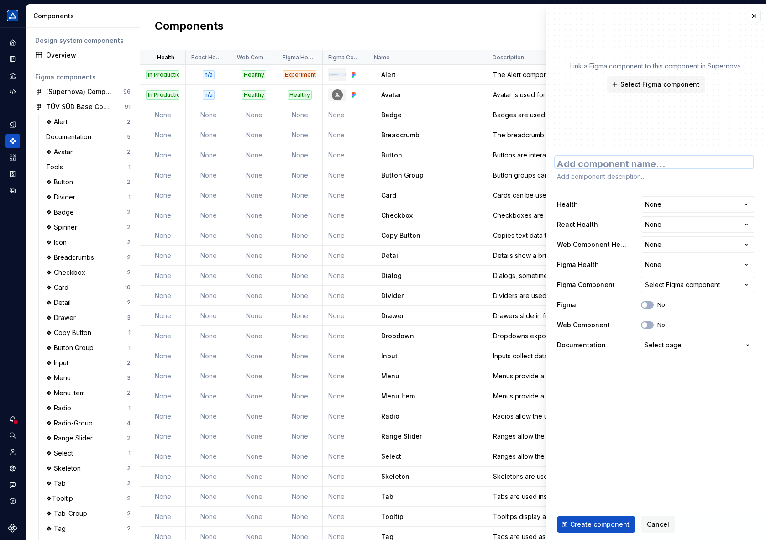
type textarea "*"
click at [656, 528] on span "Cancel" at bounding box center [658, 524] width 22 height 9
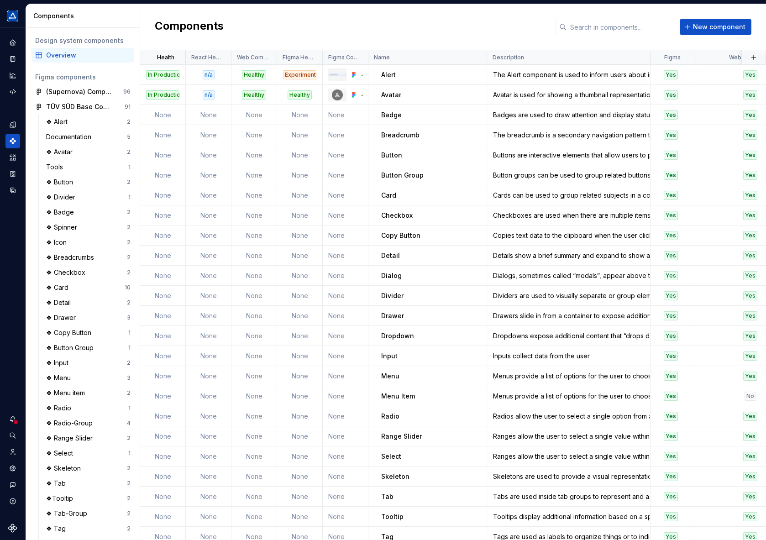
click at [171, 58] on html "TÜV SÜD algorithm Design system data Components Design system components Overvi…" at bounding box center [383, 270] width 766 height 540
click at [177, 58] on html "TÜV SÜD algorithm Design system data Components Design system components Overvi…" at bounding box center [383, 270] width 766 height 540
click at [188, 74] on span "Edit property" at bounding box center [213, 75] width 59 height 9
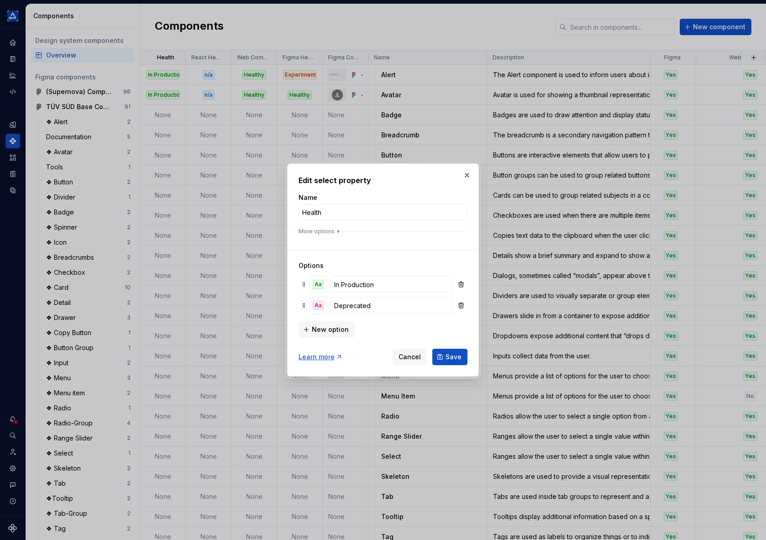
click at [327, 215] on input "Health" at bounding box center [383, 212] width 169 height 16
type input "Status"
click at [327, 232] on button "More options" at bounding box center [320, 231] width 43 height 7
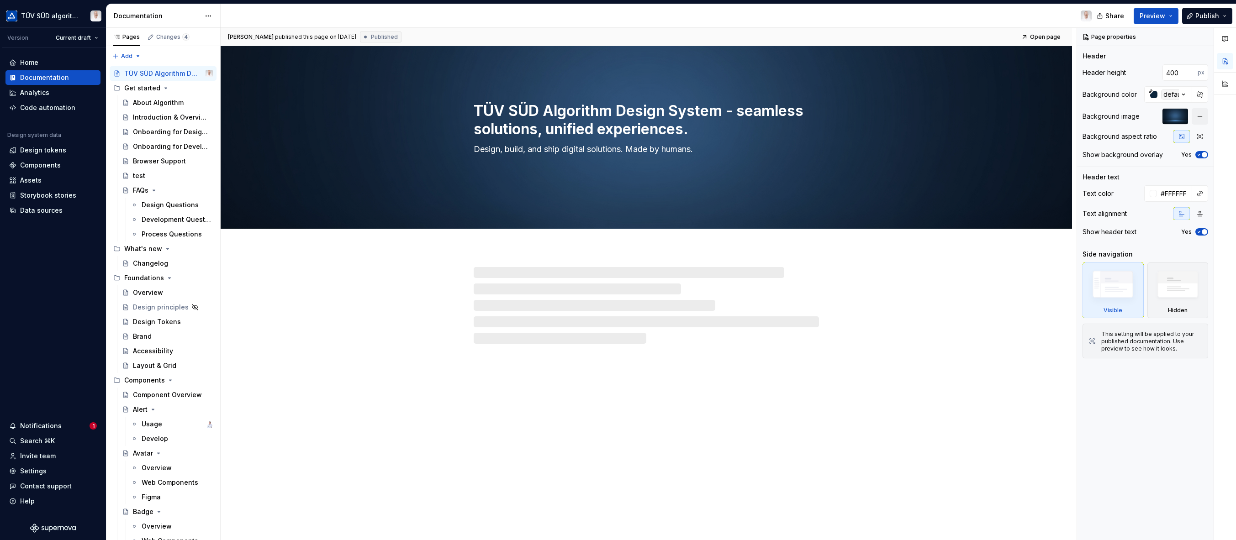
scroll to position [46, 0]
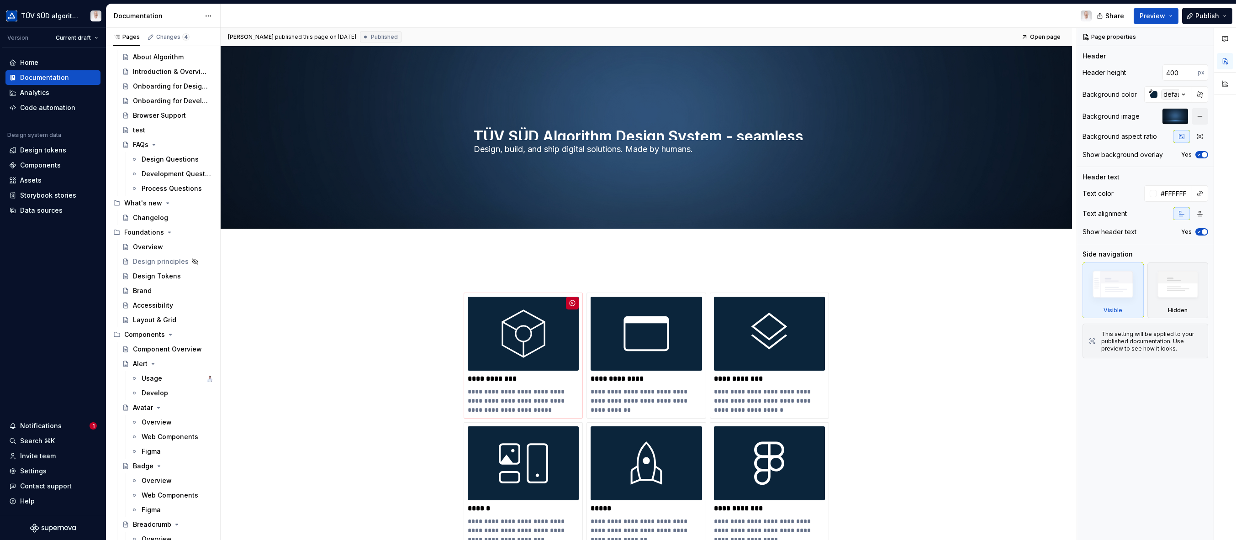
click at [159, 423] on div "Overview" at bounding box center [157, 422] width 30 height 9
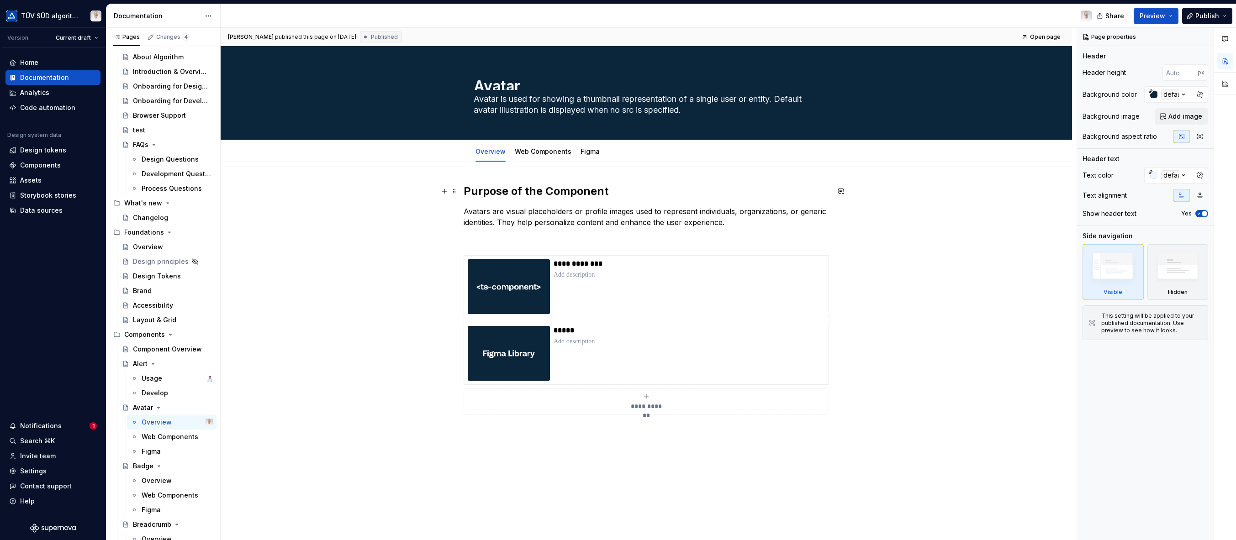
type textarea "*"
click at [442, 189] on button "button" at bounding box center [444, 191] width 13 height 13
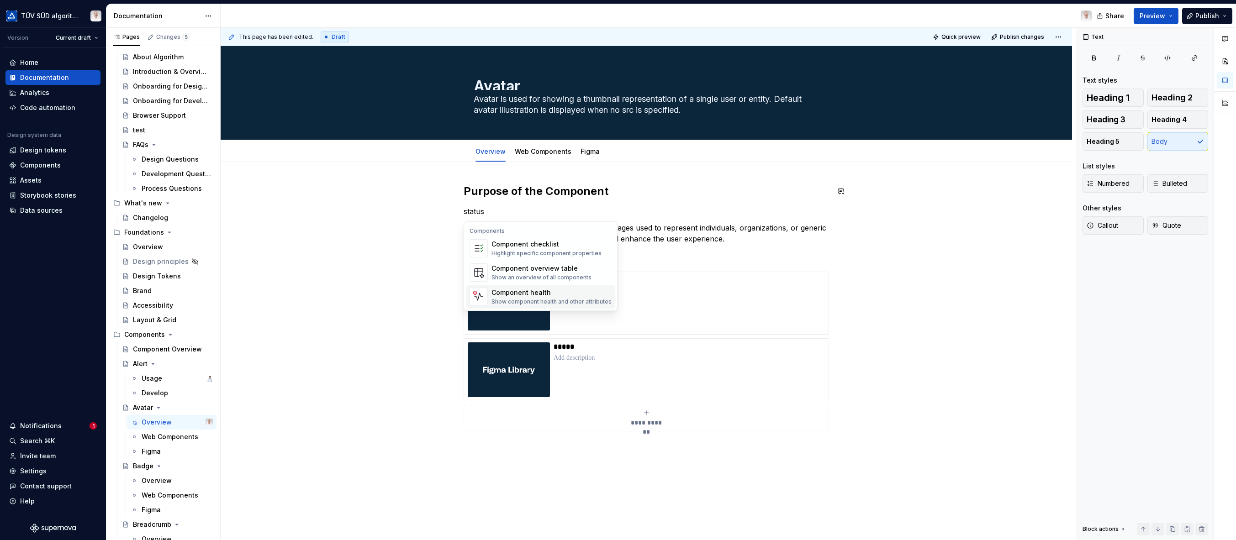
click at [518, 293] on div "Component health" at bounding box center [551, 292] width 120 height 9
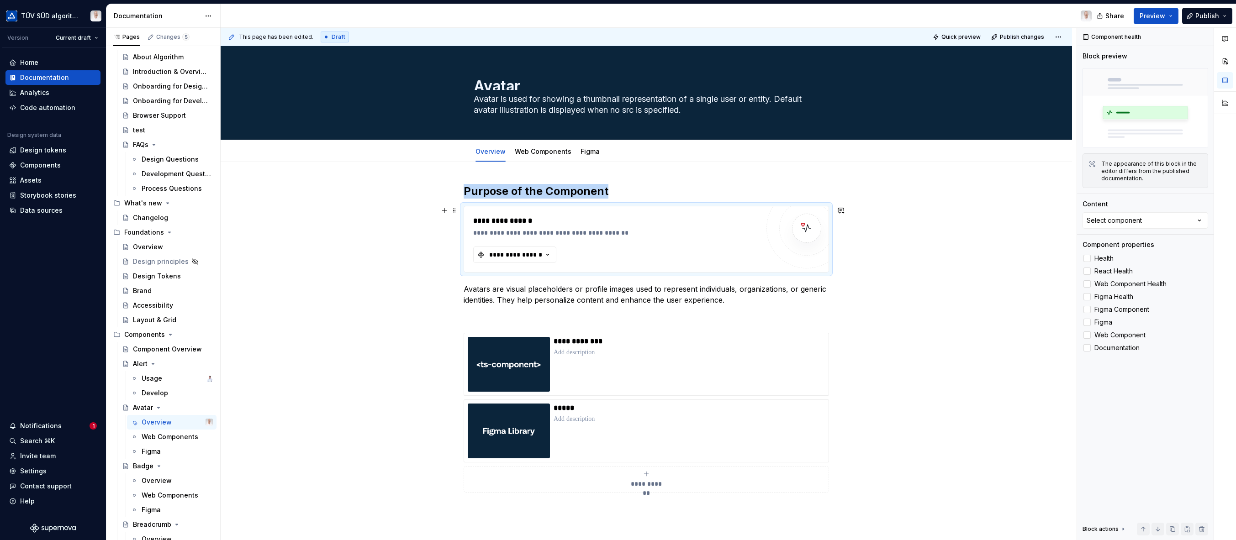
click at [537, 254] on div "**********" at bounding box center [515, 254] width 55 height 9
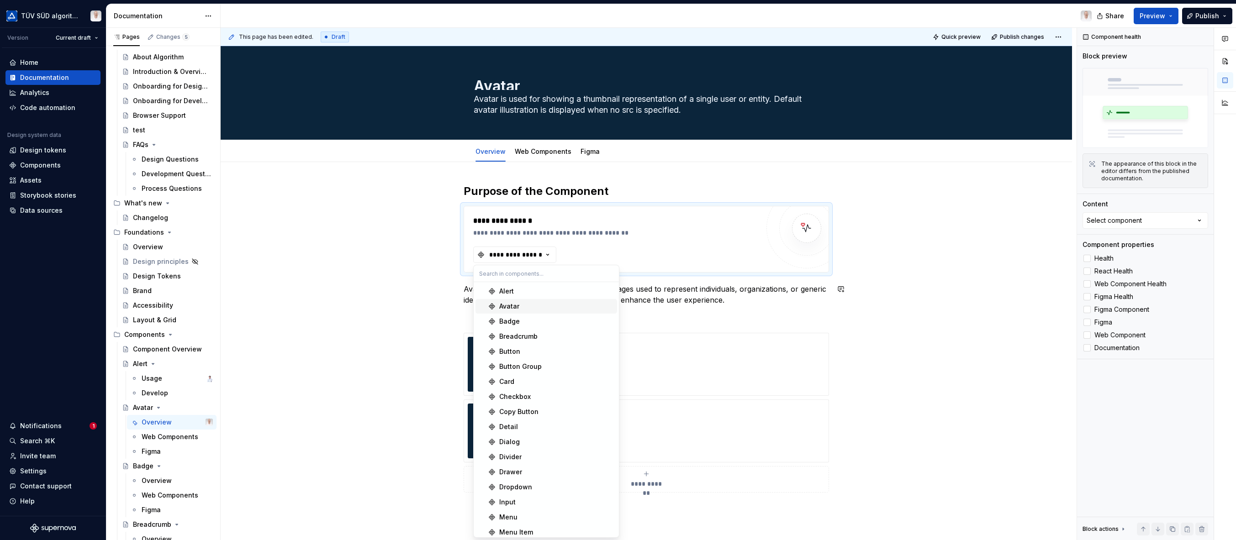
click at [514, 307] on div "Avatar" at bounding box center [509, 306] width 20 height 9
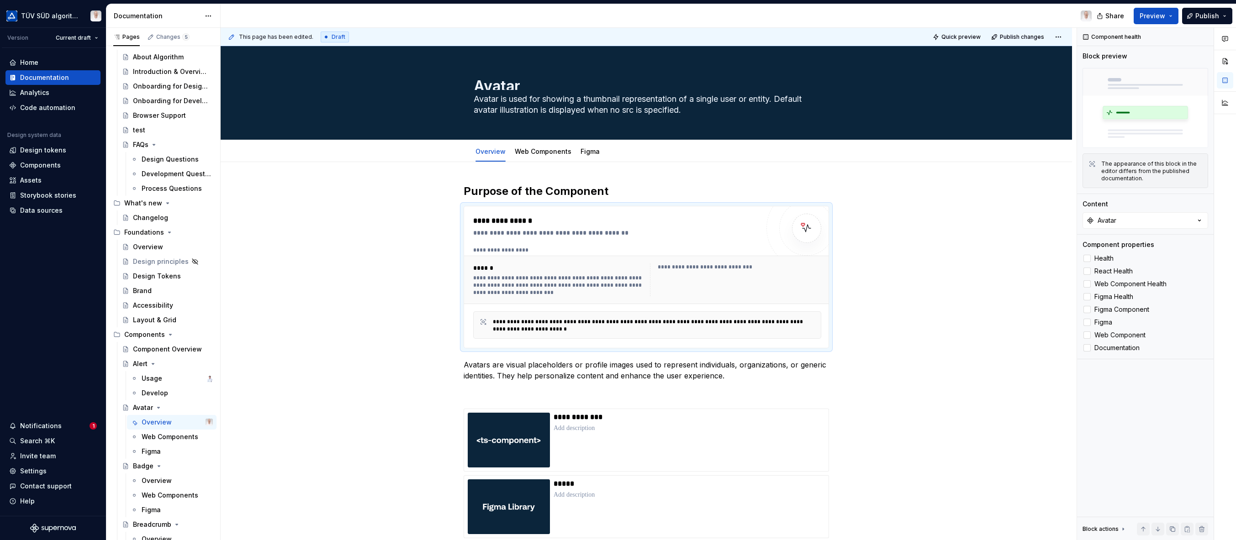
click at [1088, 259] on div at bounding box center [1086, 258] width 7 height 7
click at [1087, 274] on div at bounding box center [1086, 271] width 7 height 7
click at [1088, 287] on div at bounding box center [1086, 283] width 7 height 7
click at [1087, 297] on div at bounding box center [1086, 296] width 7 height 7
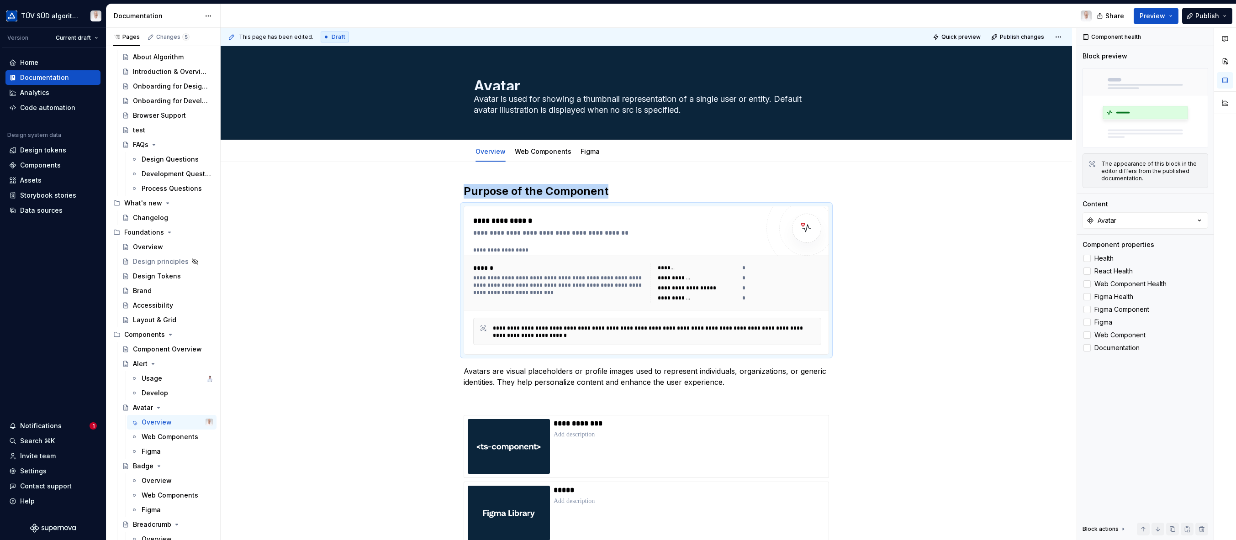
click at [1086, 312] on div at bounding box center [1086, 309] width 7 height 7
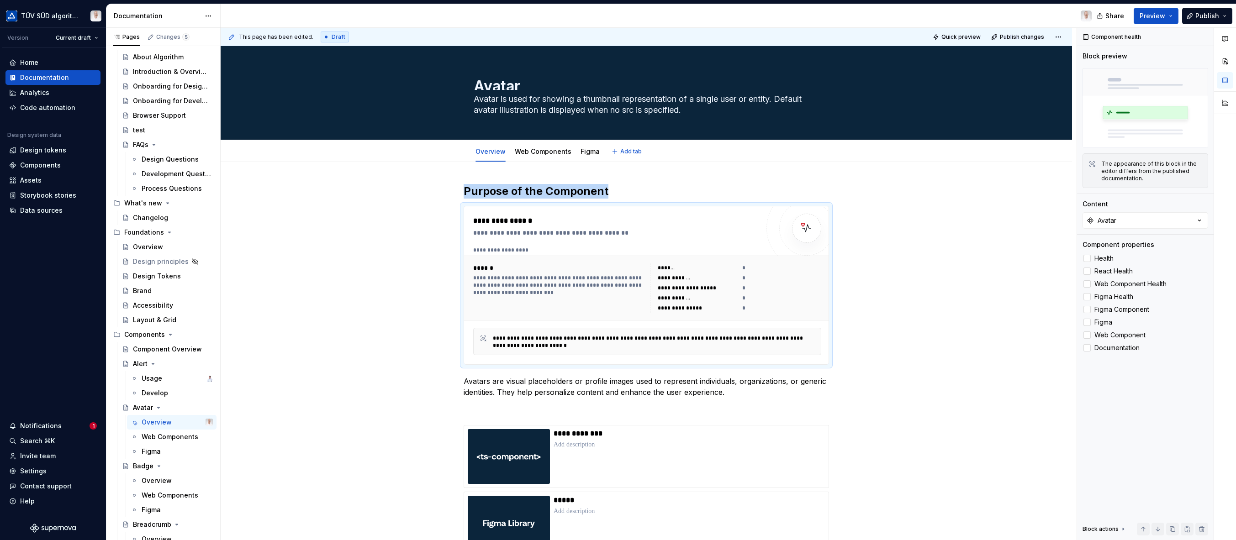
click at [958, 34] on span "Quick preview" at bounding box center [960, 36] width 39 height 7
click at [950, 37] on span "Quick preview" at bounding box center [960, 36] width 39 height 7
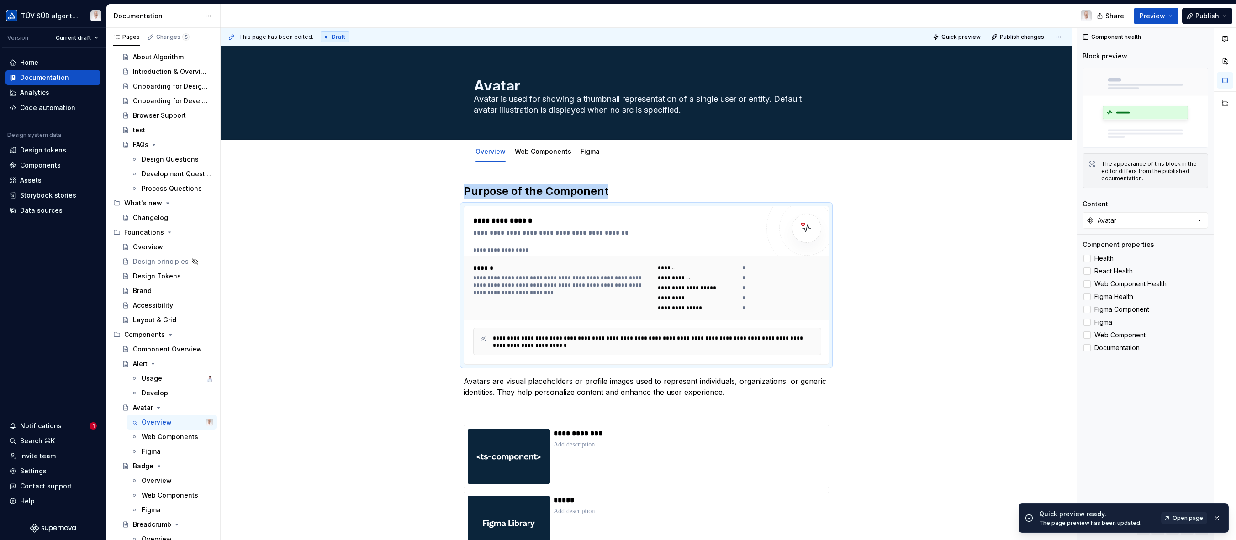
click at [1182, 517] on span "Open page" at bounding box center [1187, 518] width 31 height 7
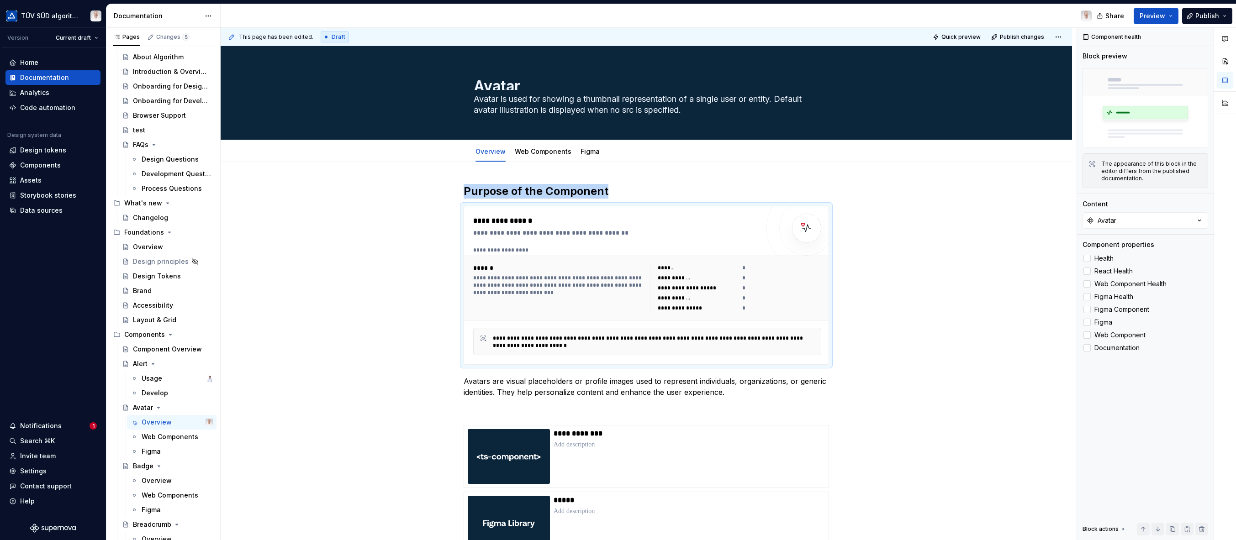
click at [1038, 284] on div "**********" at bounding box center [646, 471] width 851 height 618
click at [1201, 17] on span "Publish" at bounding box center [1207, 15] width 24 height 9
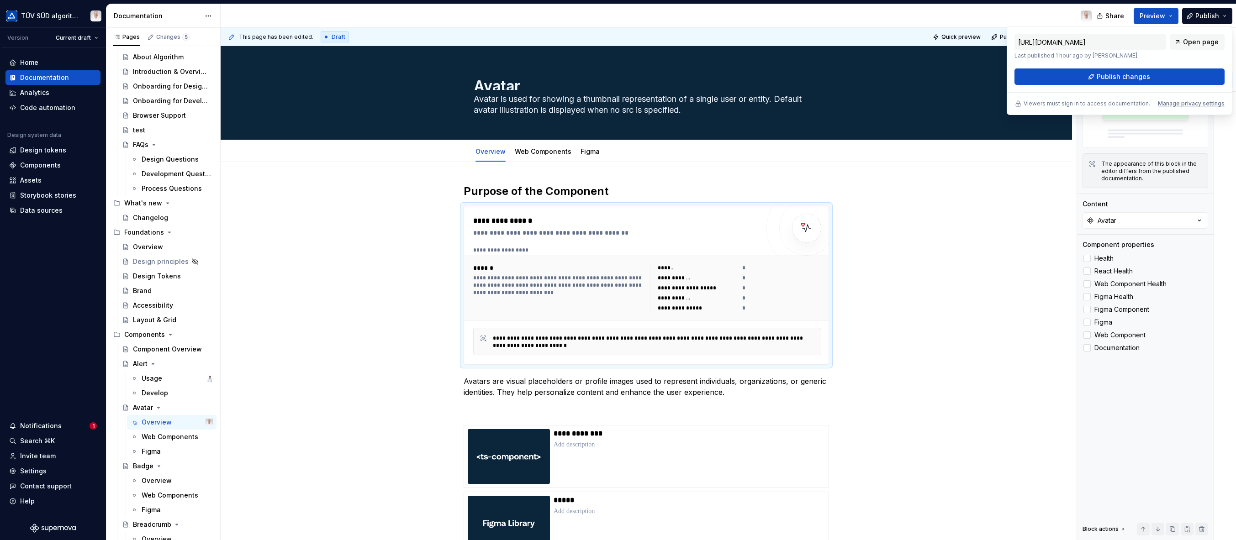
click at [1116, 77] on span "Publish changes" at bounding box center [1122, 76] width 53 height 9
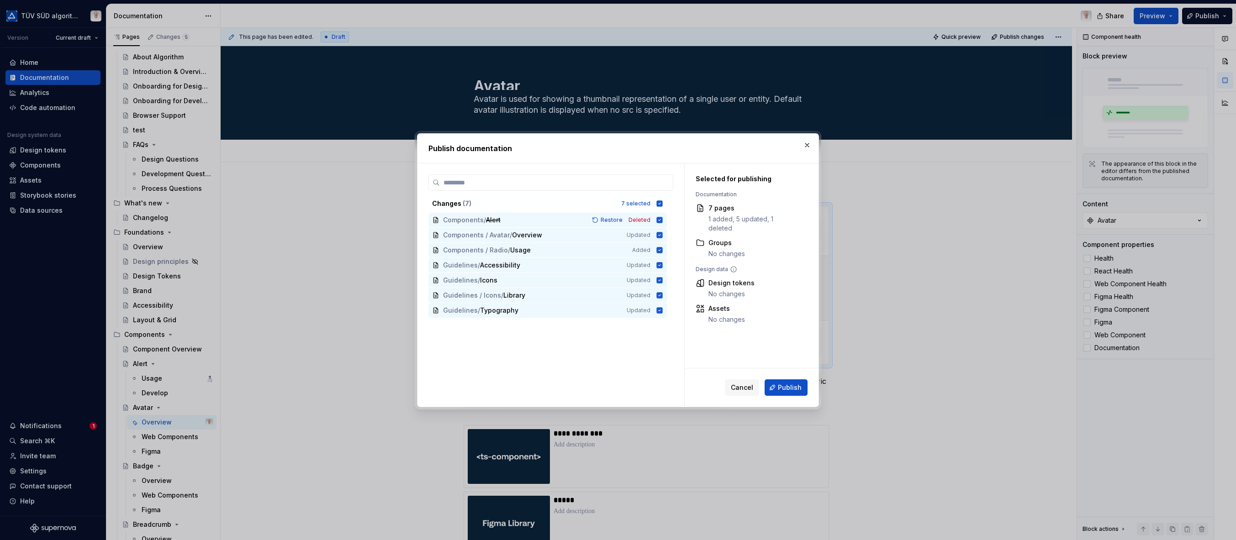
click at [795, 389] on span "Publish" at bounding box center [790, 387] width 24 height 9
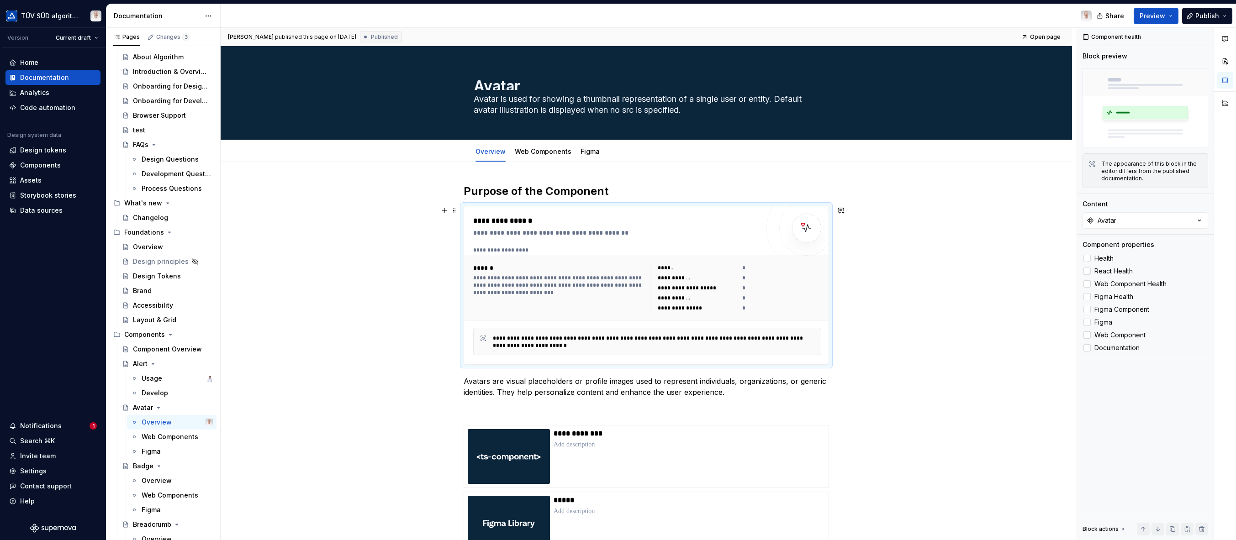
click at [745, 241] on div "**********" at bounding box center [616, 286] width 286 height 140
click at [1053, 338] on div "**********" at bounding box center [646, 471] width 851 height 618
click at [1202, 16] on span "Publish" at bounding box center [1207, 15] width 24 height 9
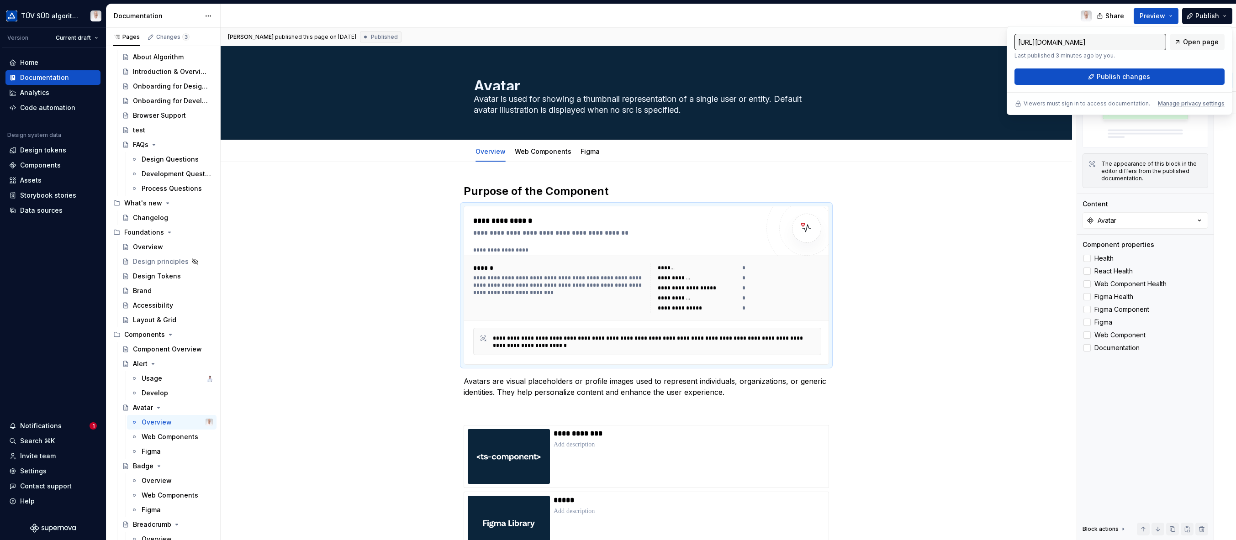
drag, startPoint x: 1200, startPoint y: 20, endPoint x: 1155, endPoint y: 84, distance: 78.2
click at [1155, 84] on button "Publish changes" at bounding box center [1119, 76] width 210 height 16
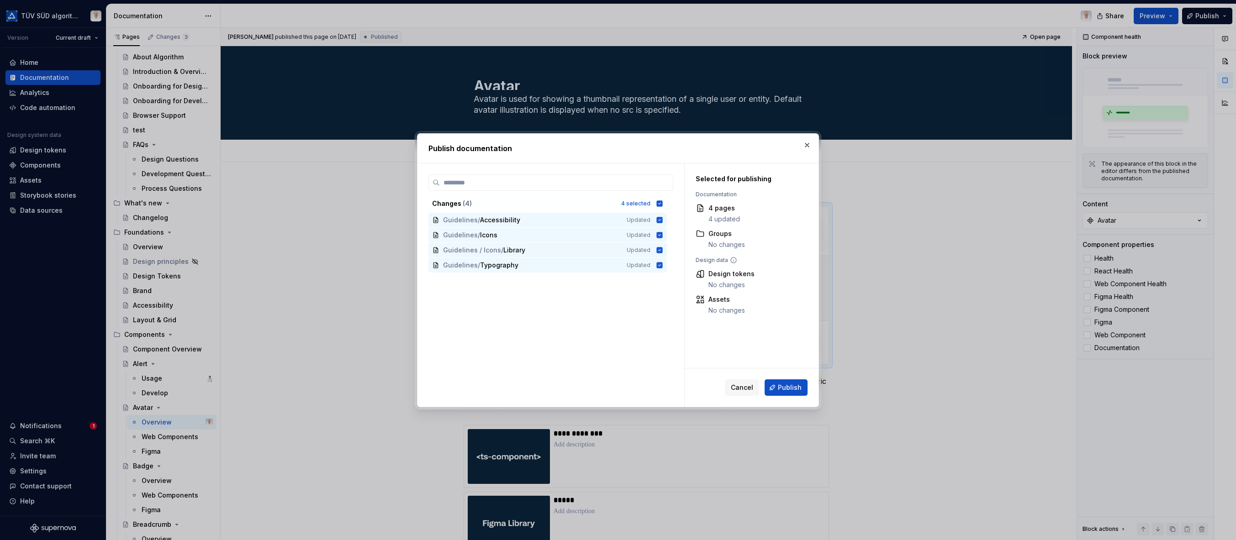
click at [786, 386] on span "Publish" at bounding box center [790, 387] width 24 height 9
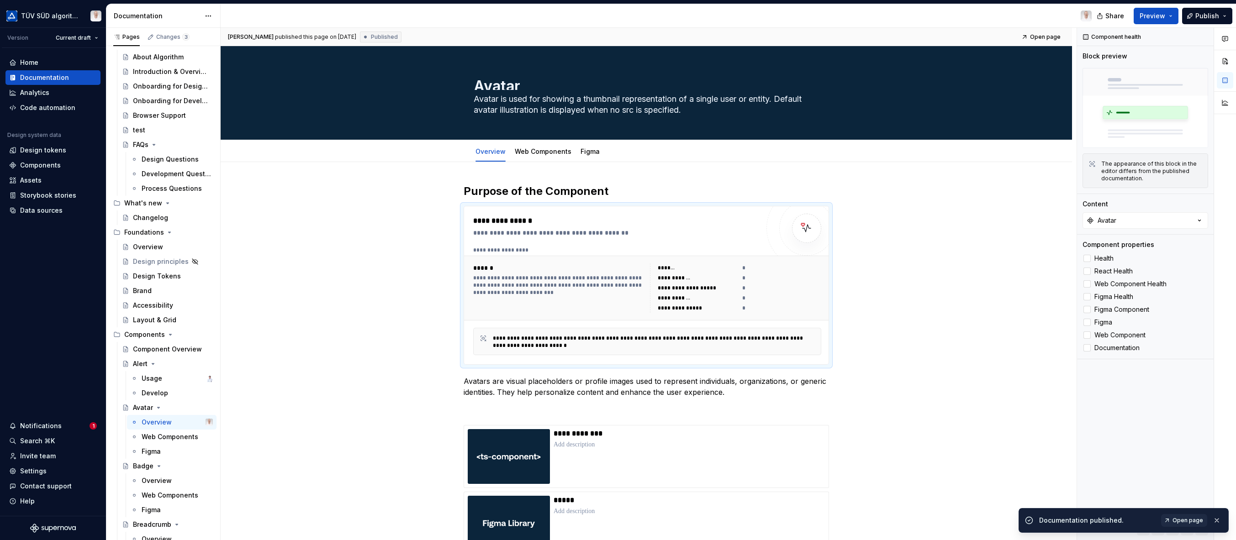
click at [1192, 521] on span "Open page" at bounding box center [1187, 520] width 31 height 7
click at [153, 346] on div "Component Overview" at bounding box center [167, 349] width 69 height 9
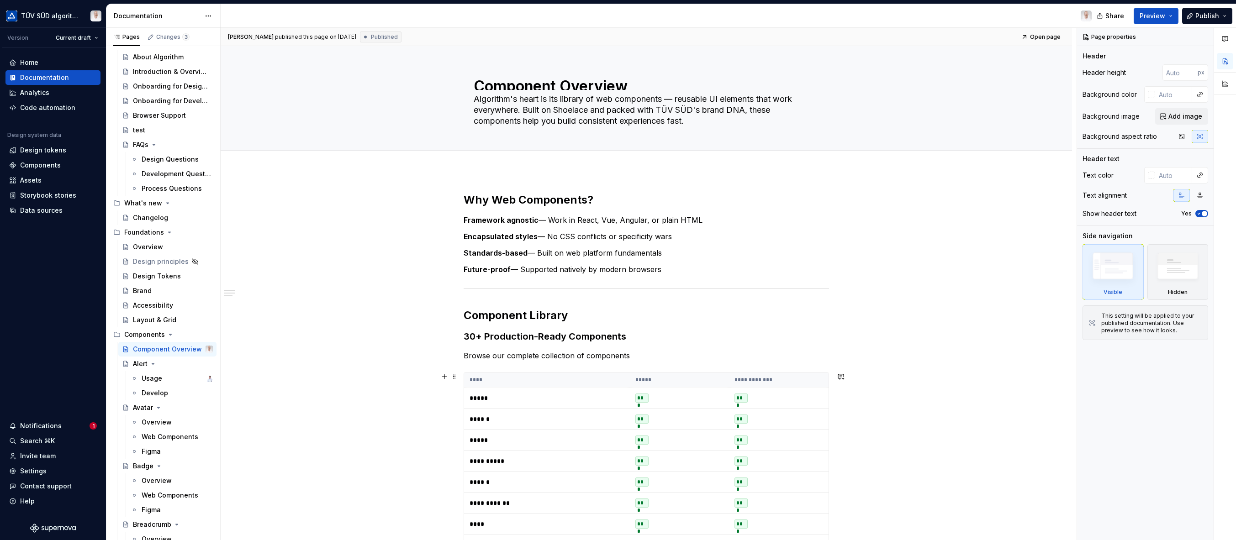
click at [613, 382] on th "****" at bounding box center [547, 380] width 166 height 15
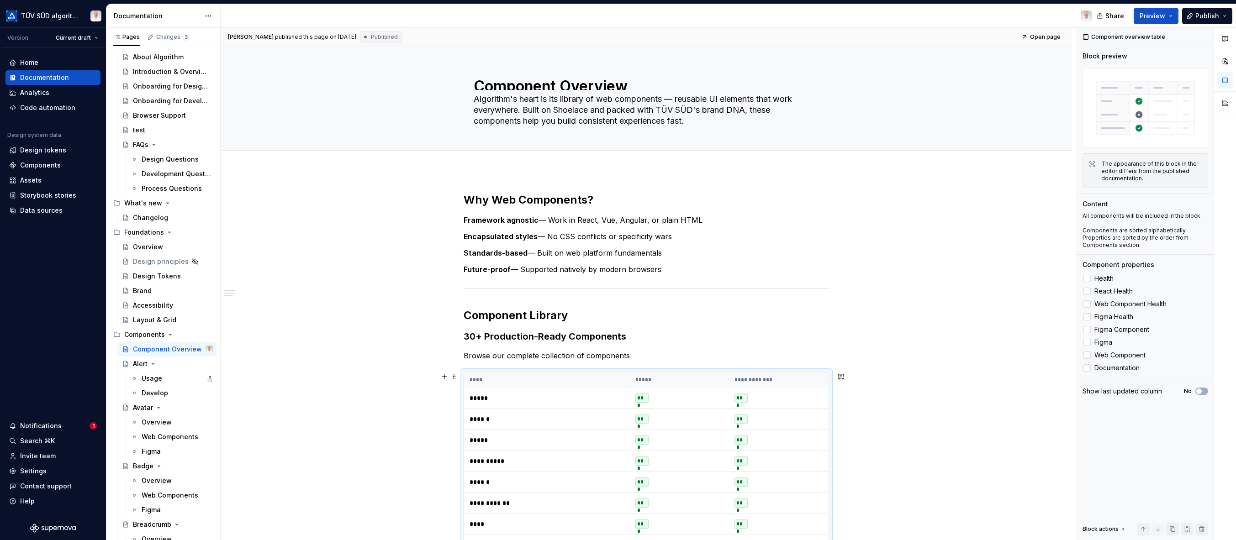
scroll to position [183, 0]
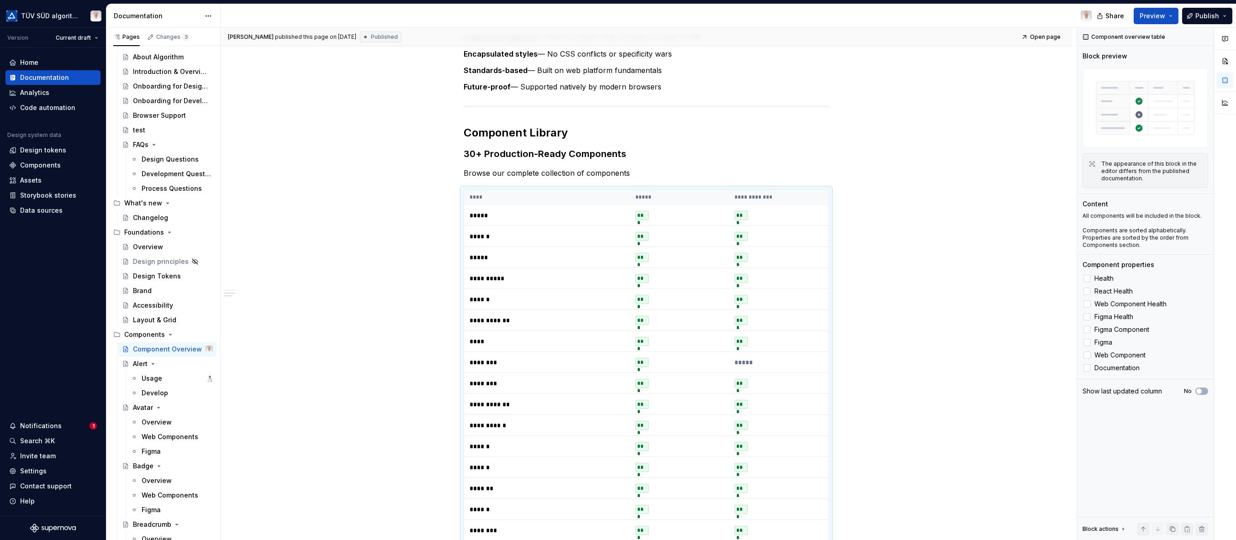
drag, startPoint x: 1086, startPoint y: 343, endPoint x: 1085, endPoint y: 354, distance: 11.0
click at [1087, 342] on icon at bounding box center [1087, 342] width 0 height 0
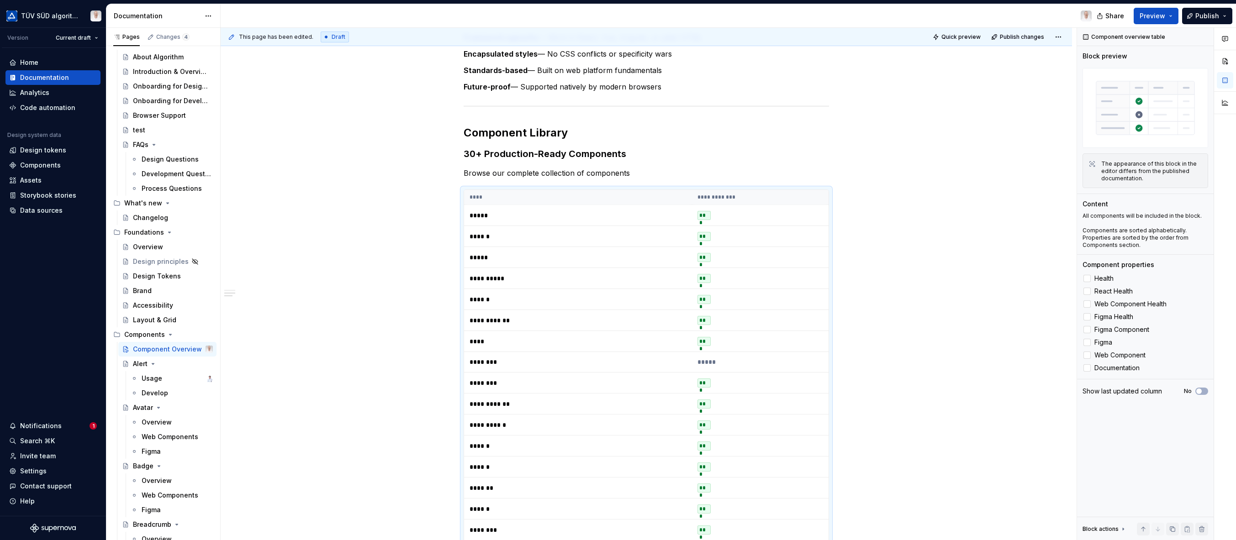
click at [1087, 355] on icon at bounding box center [1087, 355] width 0 height 0
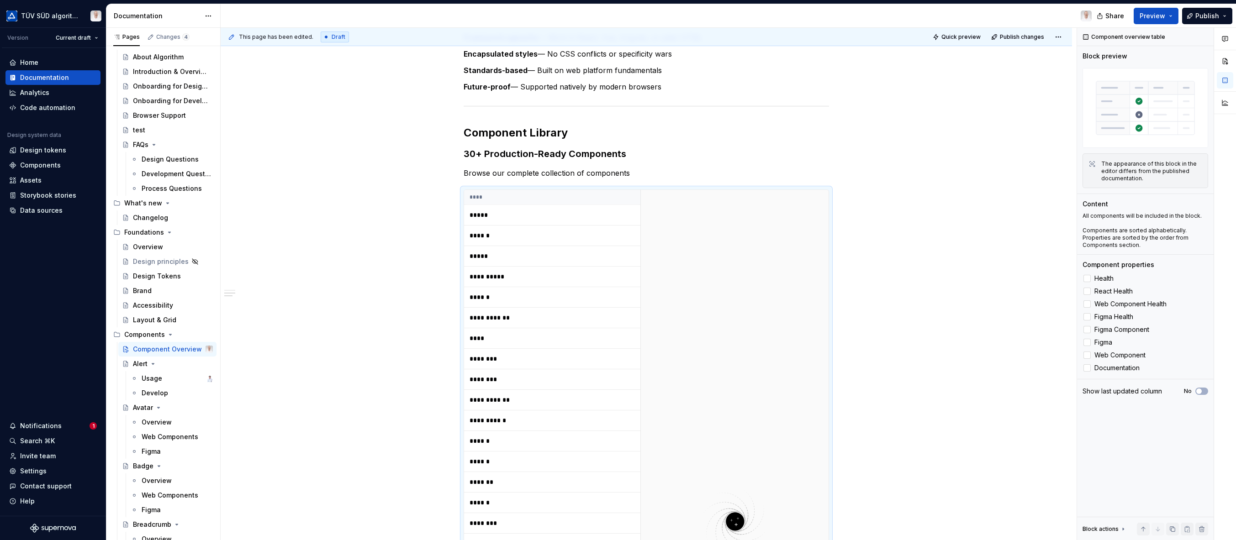
scroll to position [344, 0]
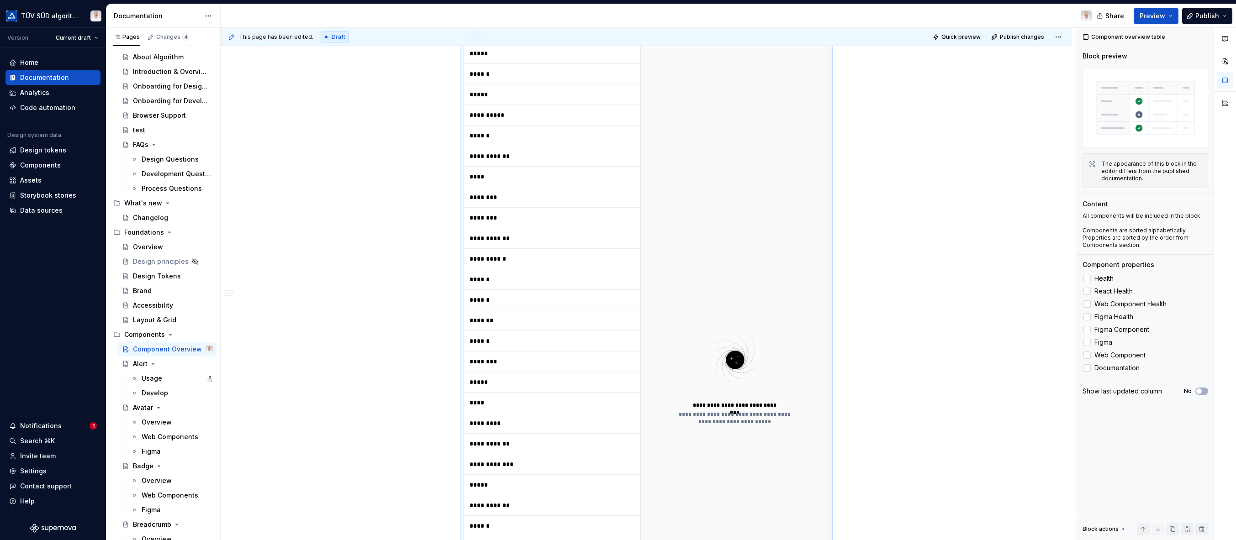
click at [1088, 279] on div at bounding box center [1086, 278] width 7 height 7
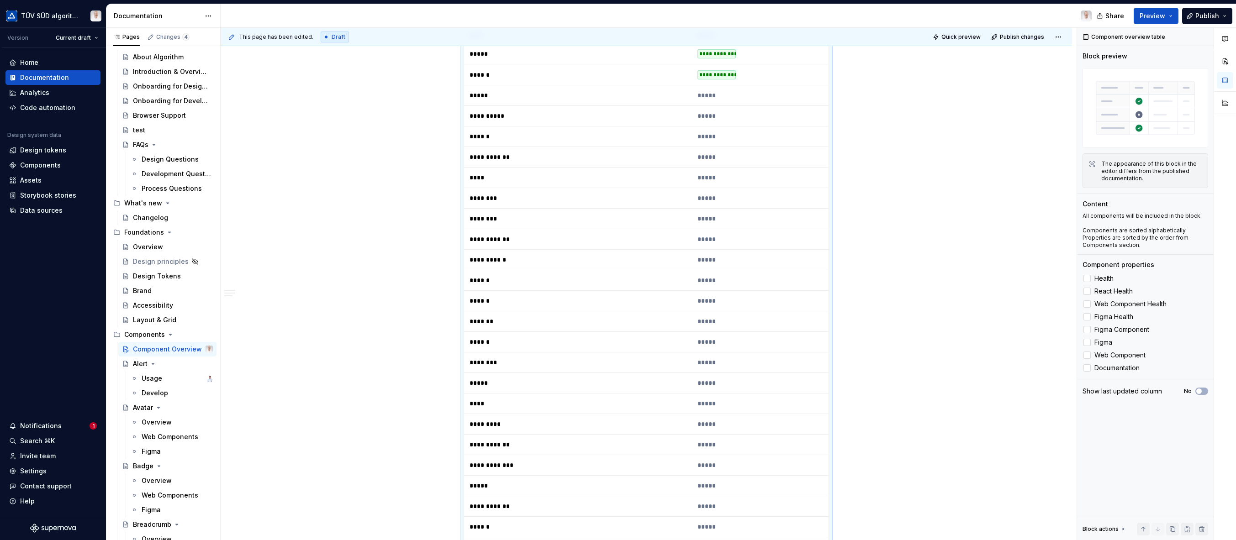
click at [1085, 297] on label "React Health" at bounding box center [1145, 291] width 126 height 11
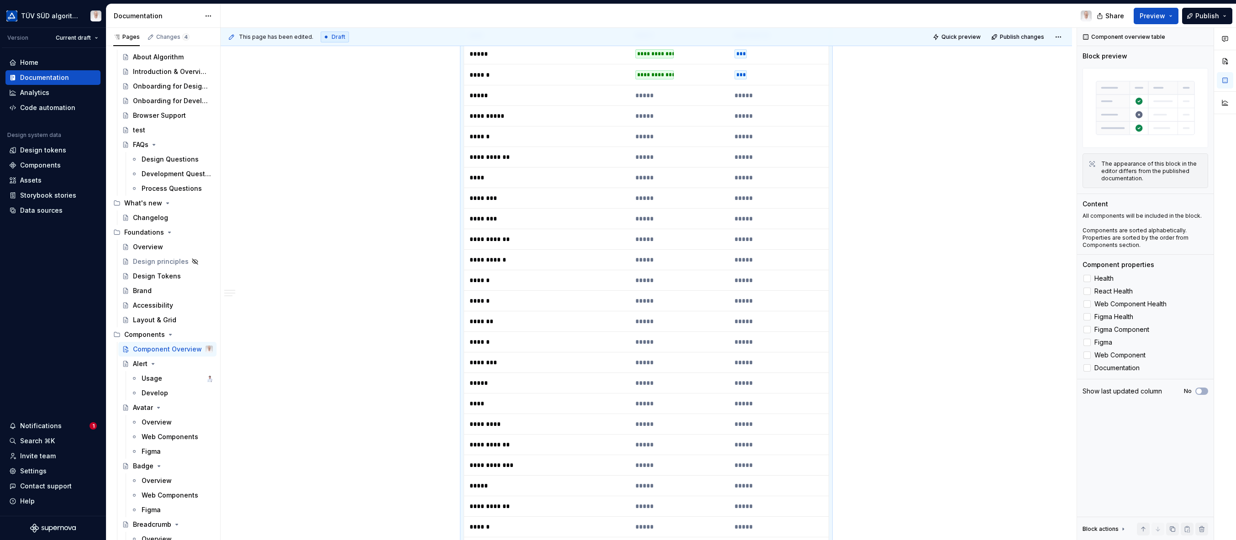
click at [1088, 306] on div at bounding box center [1086, 303] width 7 height 7
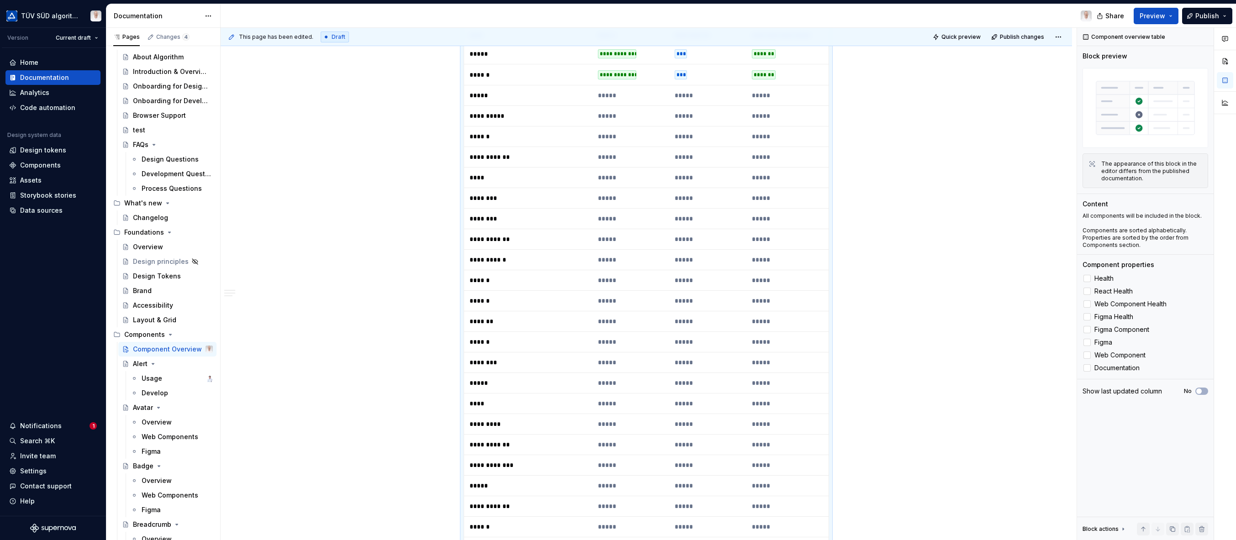
click at [1085, 318] on div at bounding box center [1086, 316] width 7 height 7
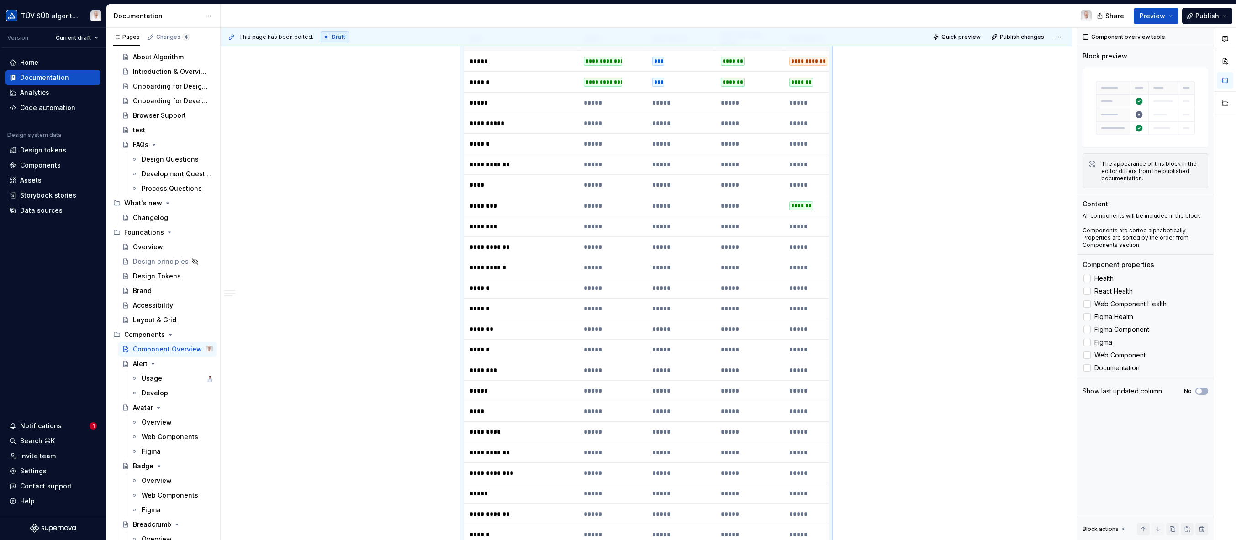
click at [1086, 332] on div at bounding box center [1086, 329] width 7 height 7
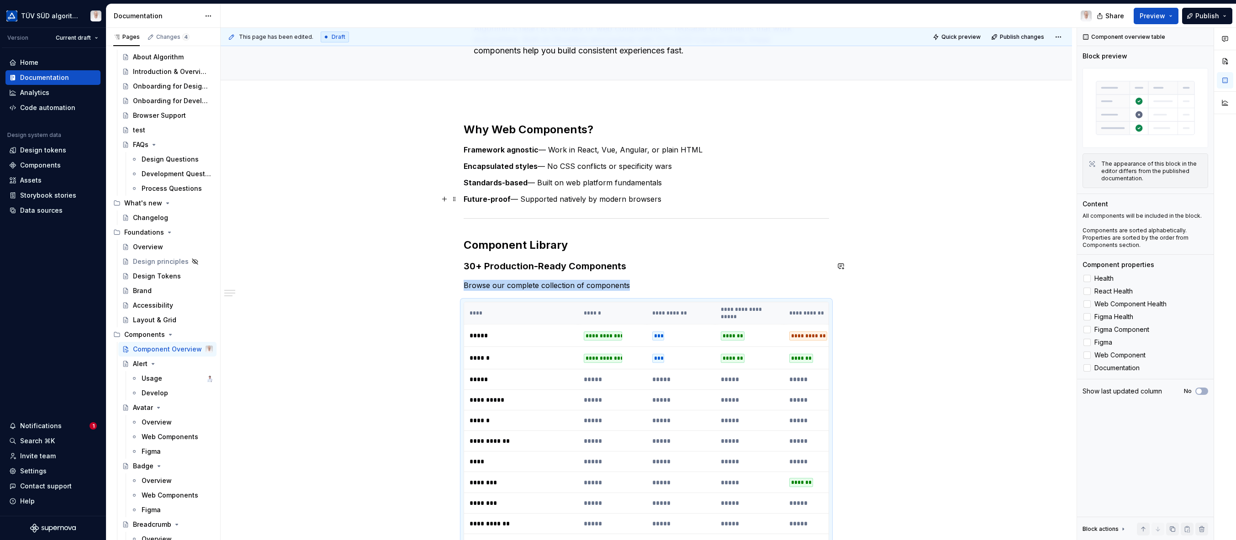
scroll to position [0, 0]
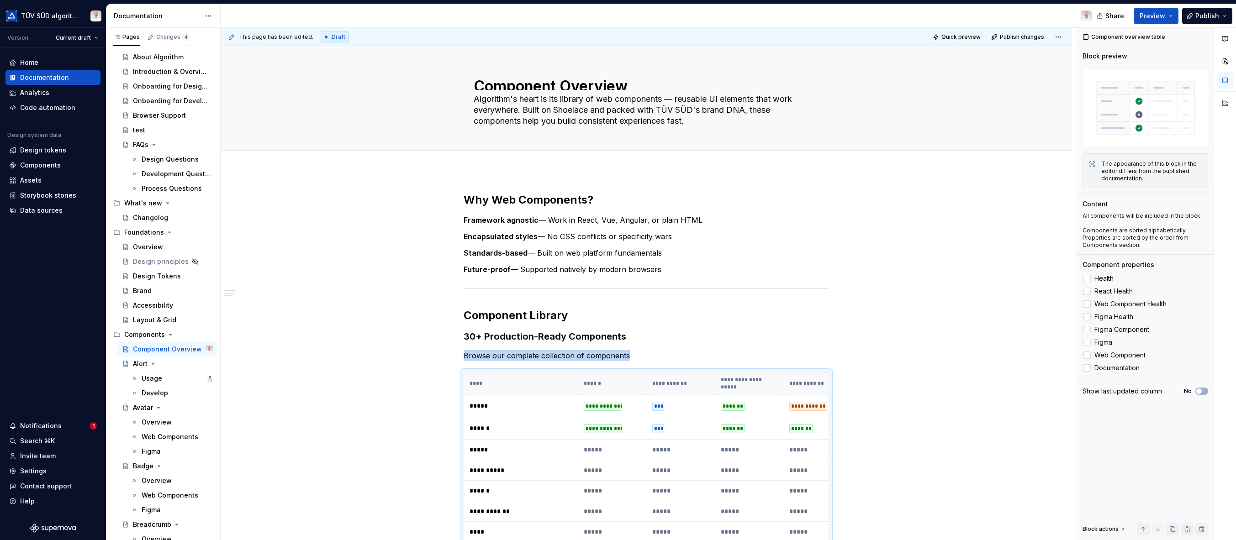
drag, startPoint x: 1227, startPoint y: 60, endPoint x: 1223, endPoint y: 137, distance: 77.2
click at [1223, 137] on div at bounding box center [1225, 284] width 22 height 513
click at [1200, 390] on span "button" at bounding box center [1198, 391] width 5 height 5
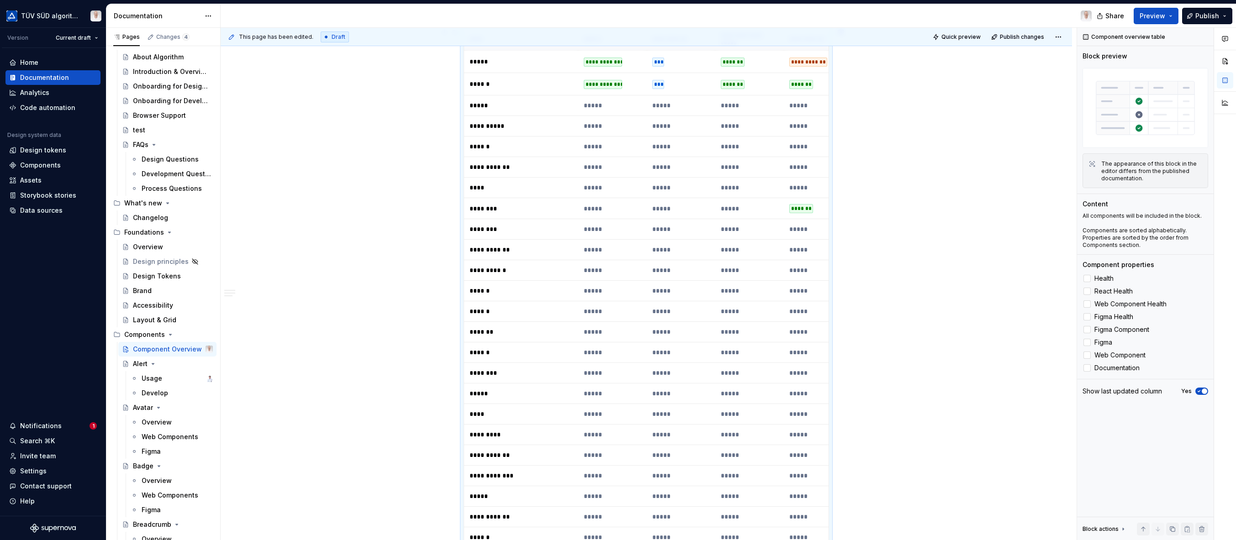
scroll to position [207, 0]
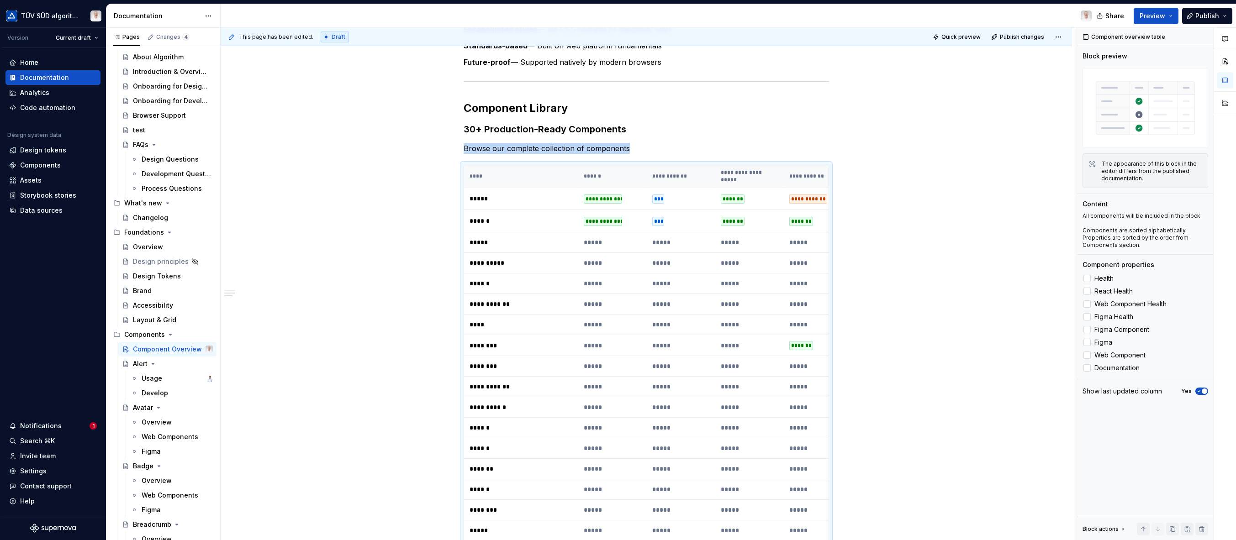
click at [1204, 390] on span "button" at bounding box center [1203, 391] width 5 height 5
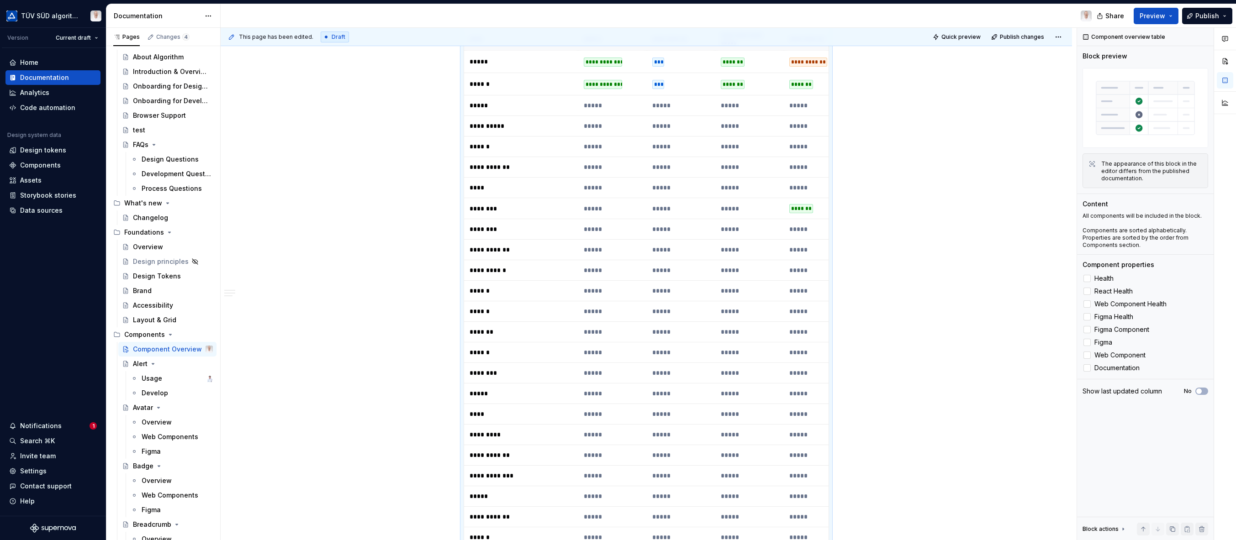
click at [1204, 390] on button "No" at bounding box center [1201, 391] width 13 height 7
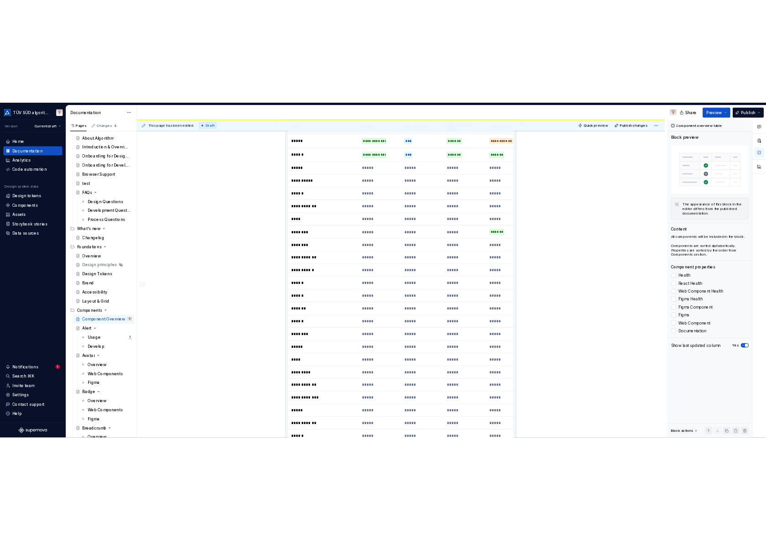
scroll to position [207, 0]
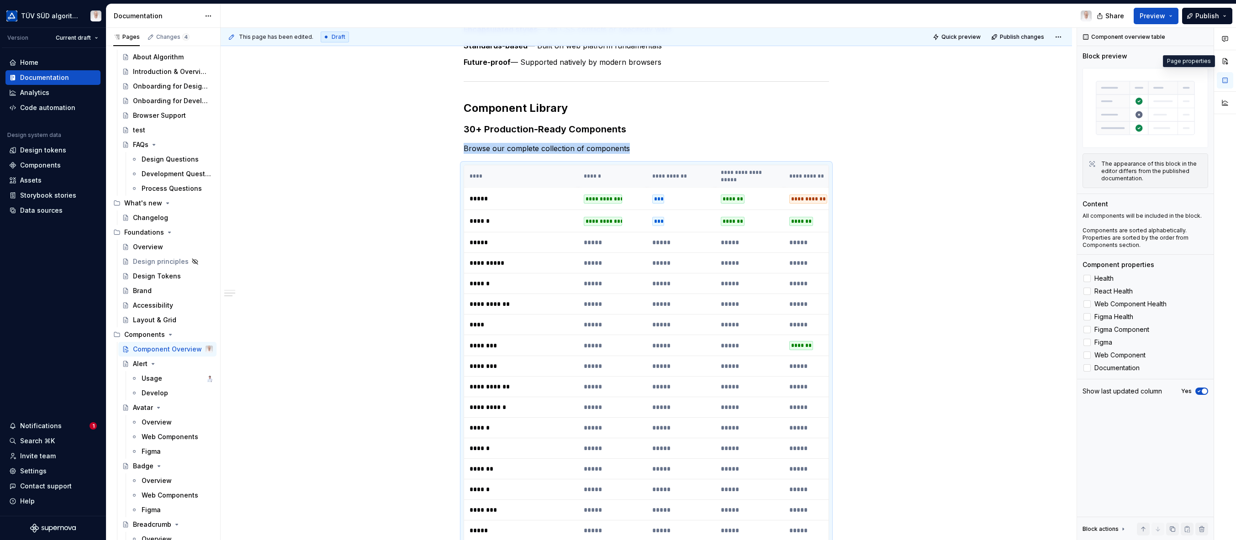
click at [1223, 62] on button "button" at bounding box center [1224, 61] width 16 height 16
click at [523, 174] on th "****" at bounding box center [521, 176] width 114 height 22
click at [1202, 15] on span "Publish" at bounding box center [1207, 15] width 24 height 9
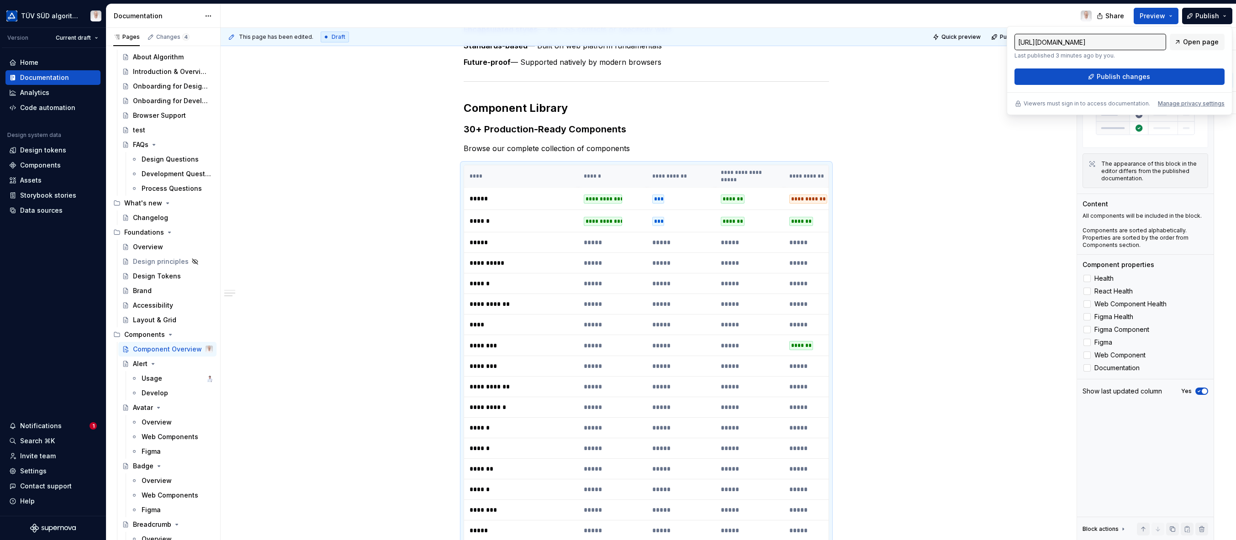
click at [1084, 79] on button "Publish changes" at bounding box center [1119, 76] width 210 height 16
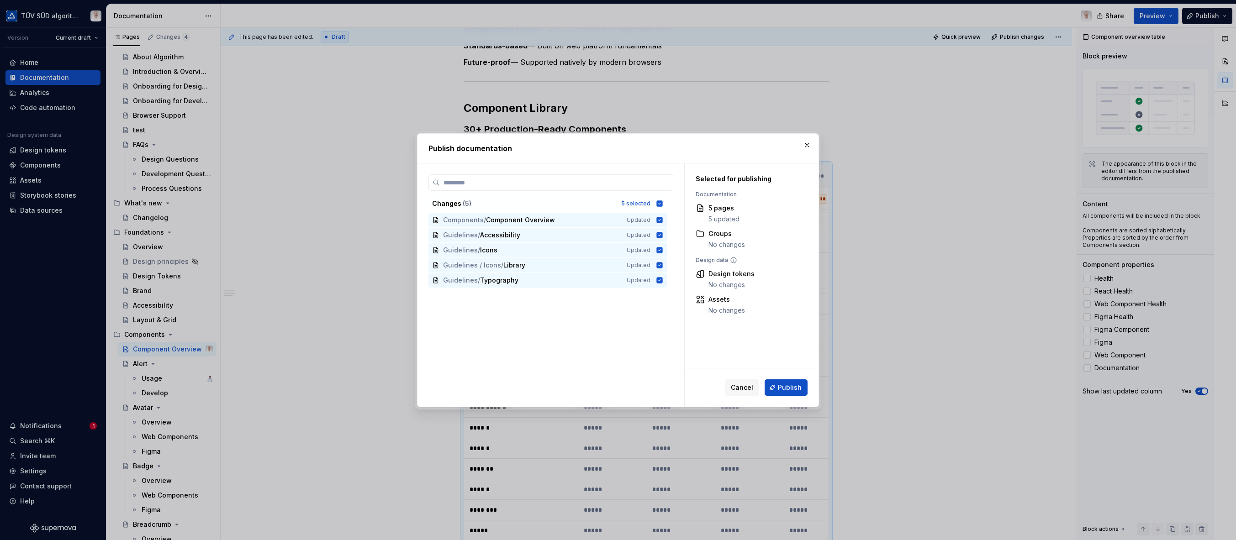
click at [789, 389] on span "Publish" at bounding box center [790, 387] width 24 height 9
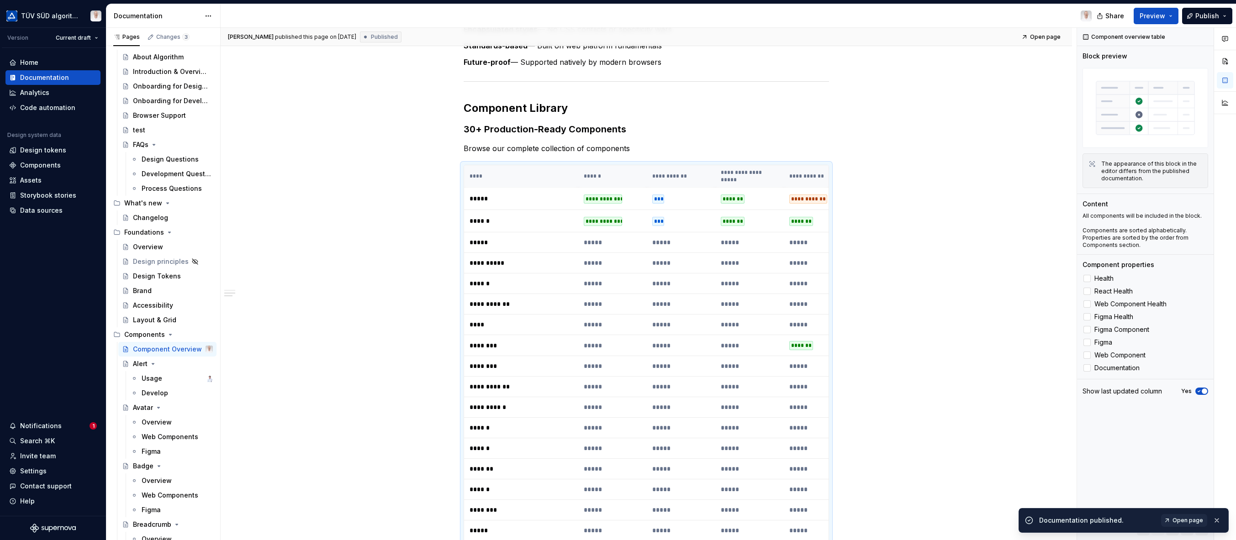
click at [1216, 522] on button "button" at bounding box center [1217, 520] width 12 height 13
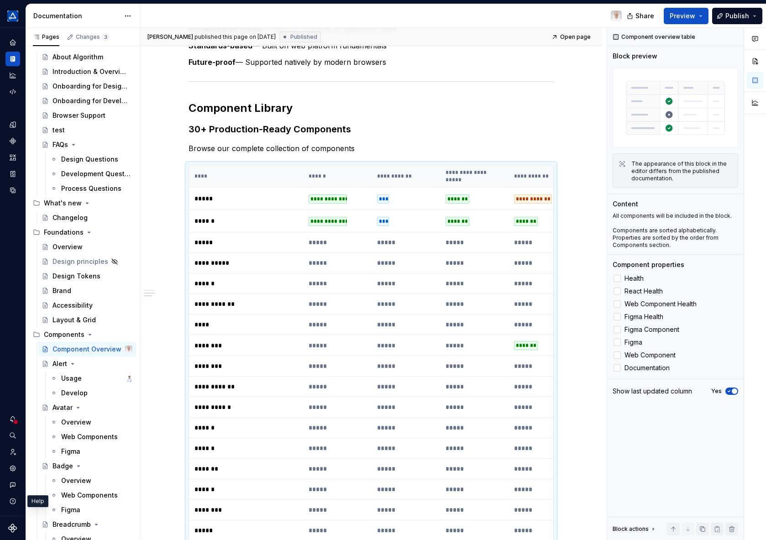
scroll to position [274, 0]
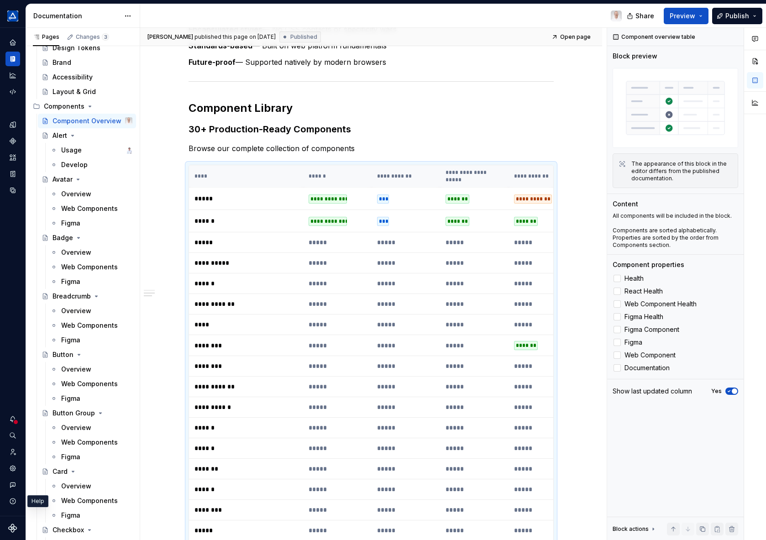
click at [14, 503] on icon "button" at bounding box center [12, 501] width 7 height 7
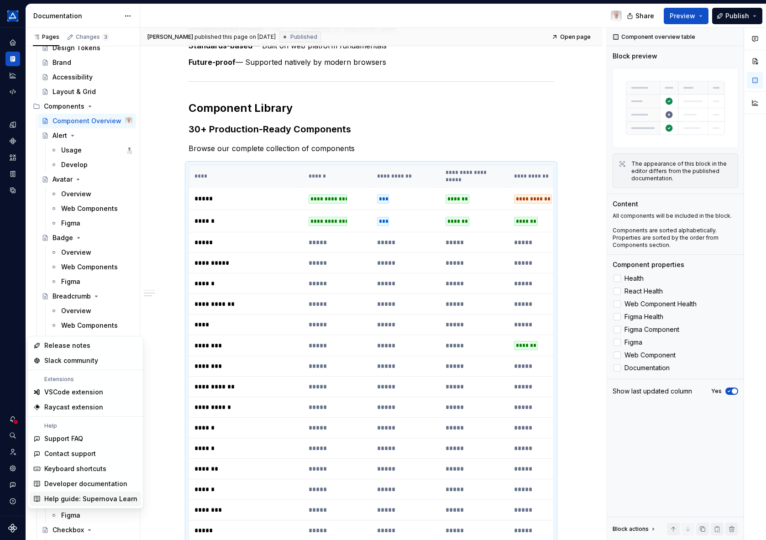
click at [73, 498] on div "Help guide: Supernova Learn" at bounding box center [90, 499] width 93 height 9
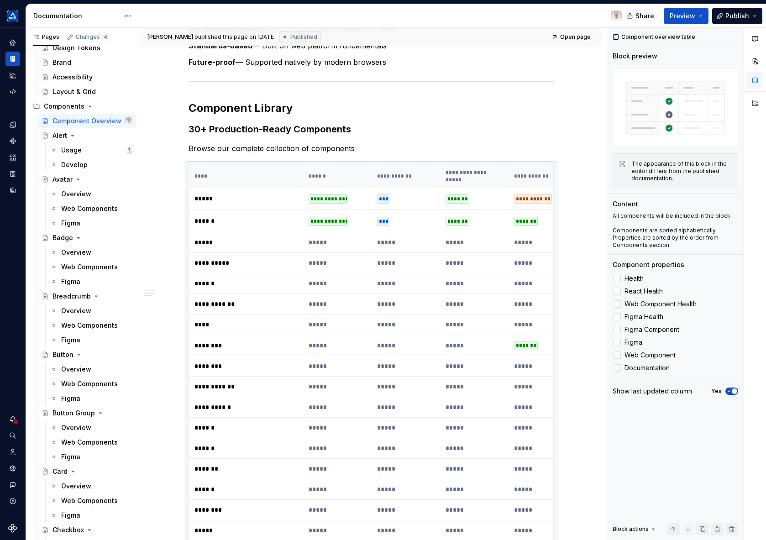
type textarea "*"
